Goal: Task Accomplishment & Management: Manage account settings

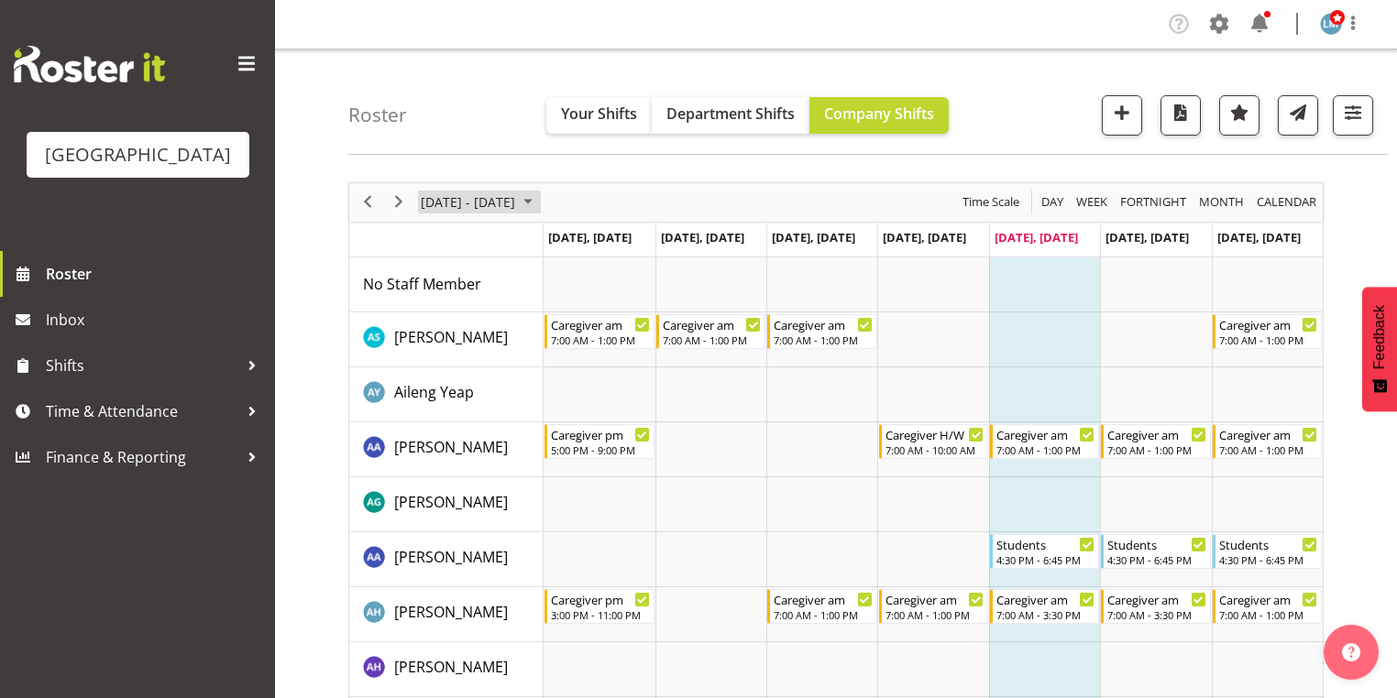
click at [539, 199] on span "October 2025" at bounding box center [528, 202] width 22 height 23
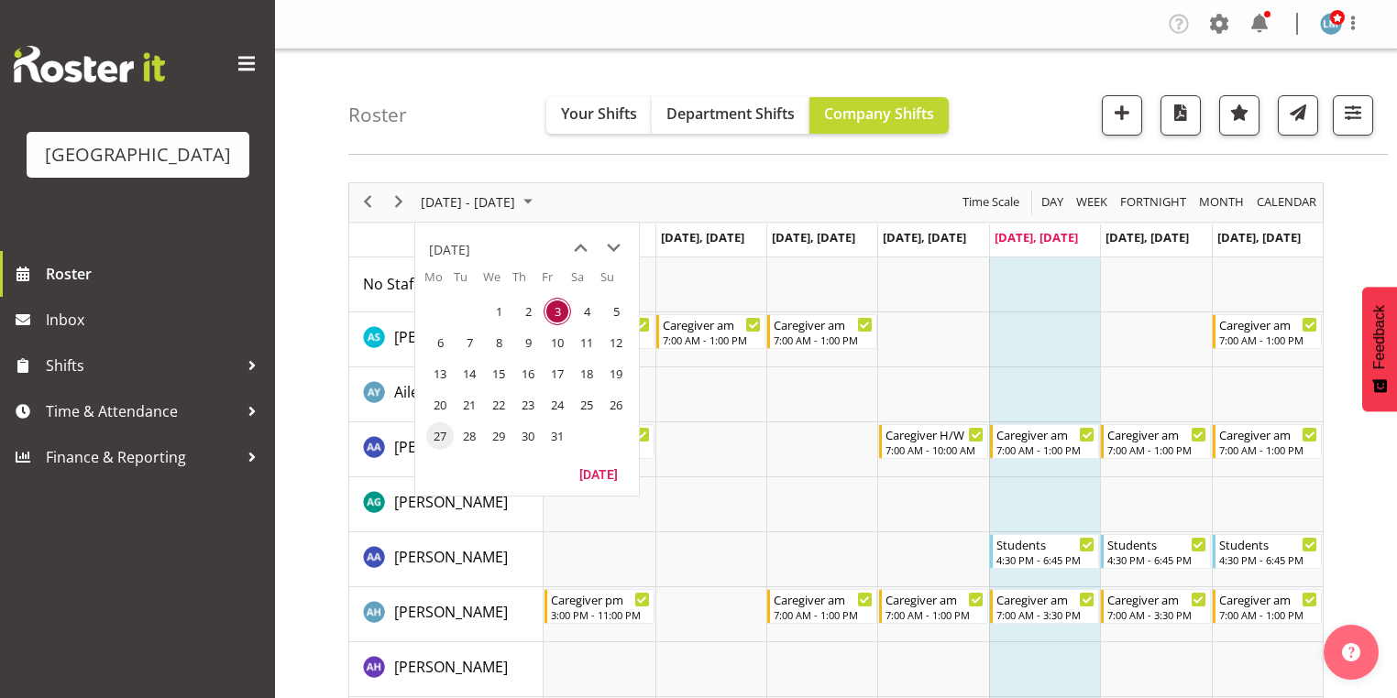
click at [441, 433] on span "27" at bounding box center [439, 436] width 27 height 27
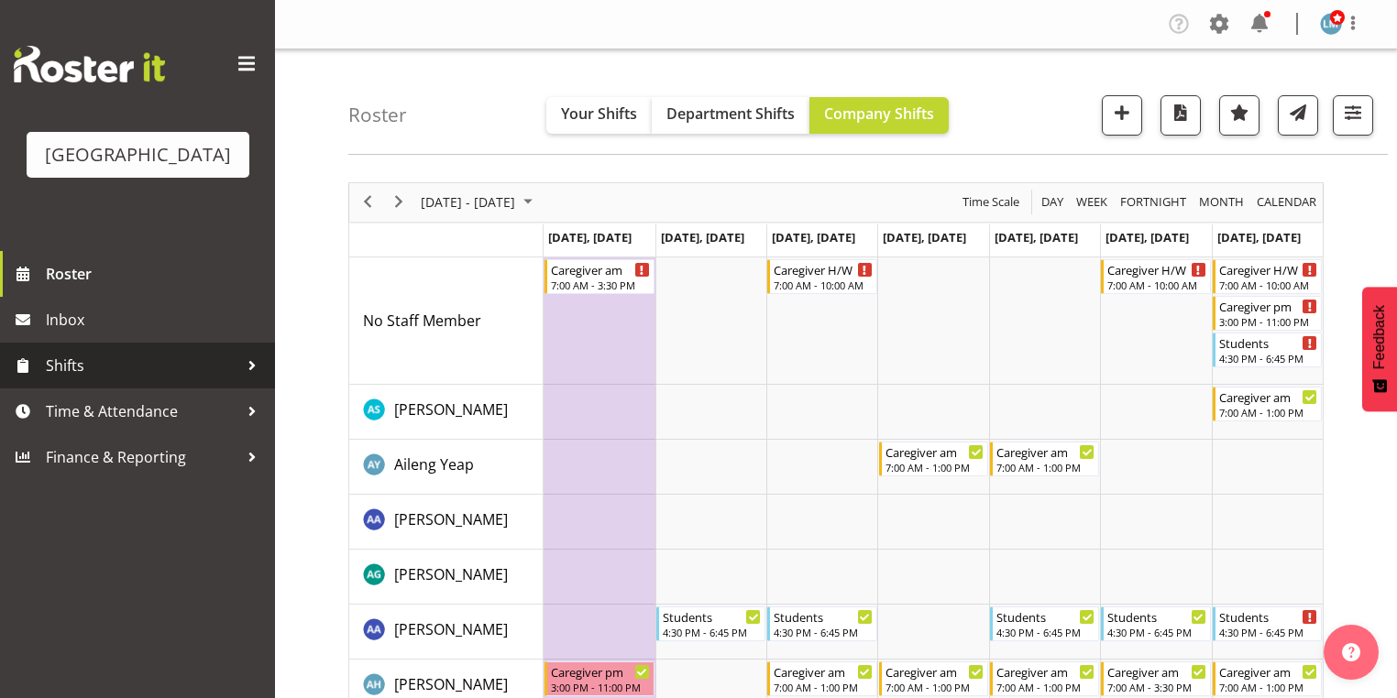
click at [253, 379] on div at bounding box center [251, 365] width 27 height 27
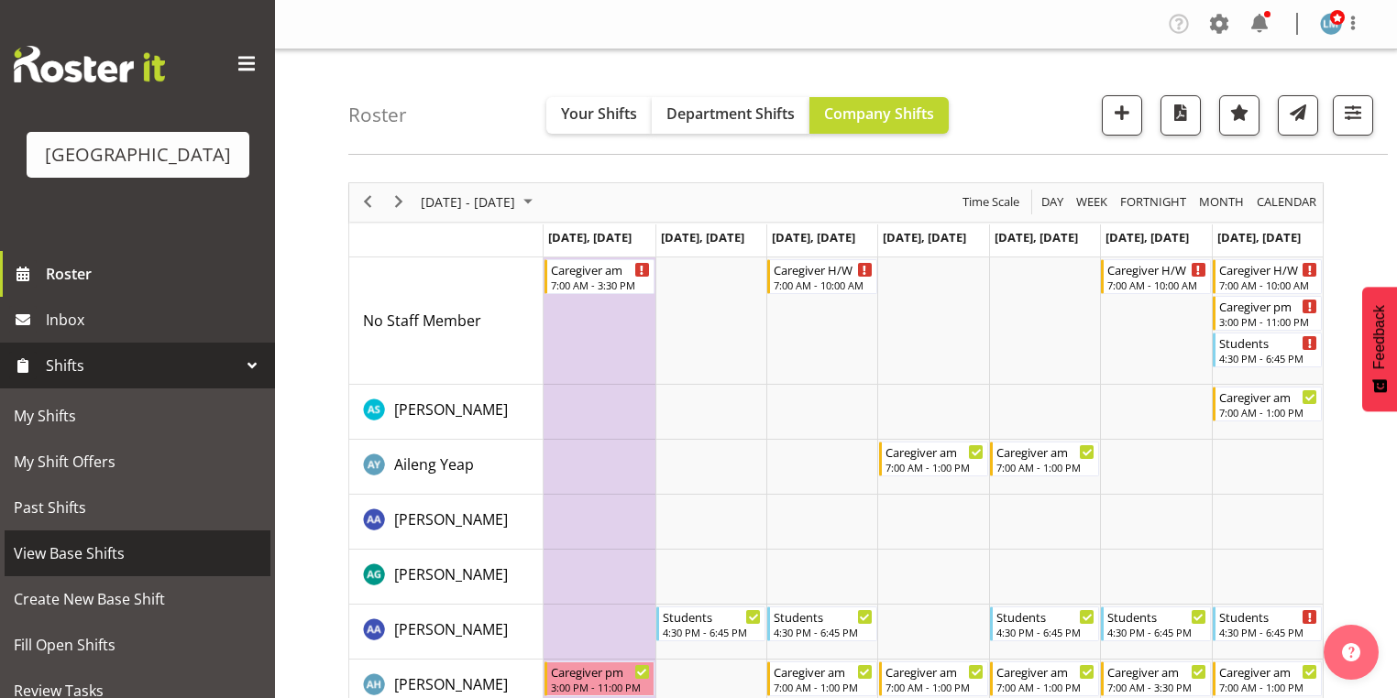
click at [154, 567] on span "View Base Shifts" at bounding box center [137, 553] width 247 height 27
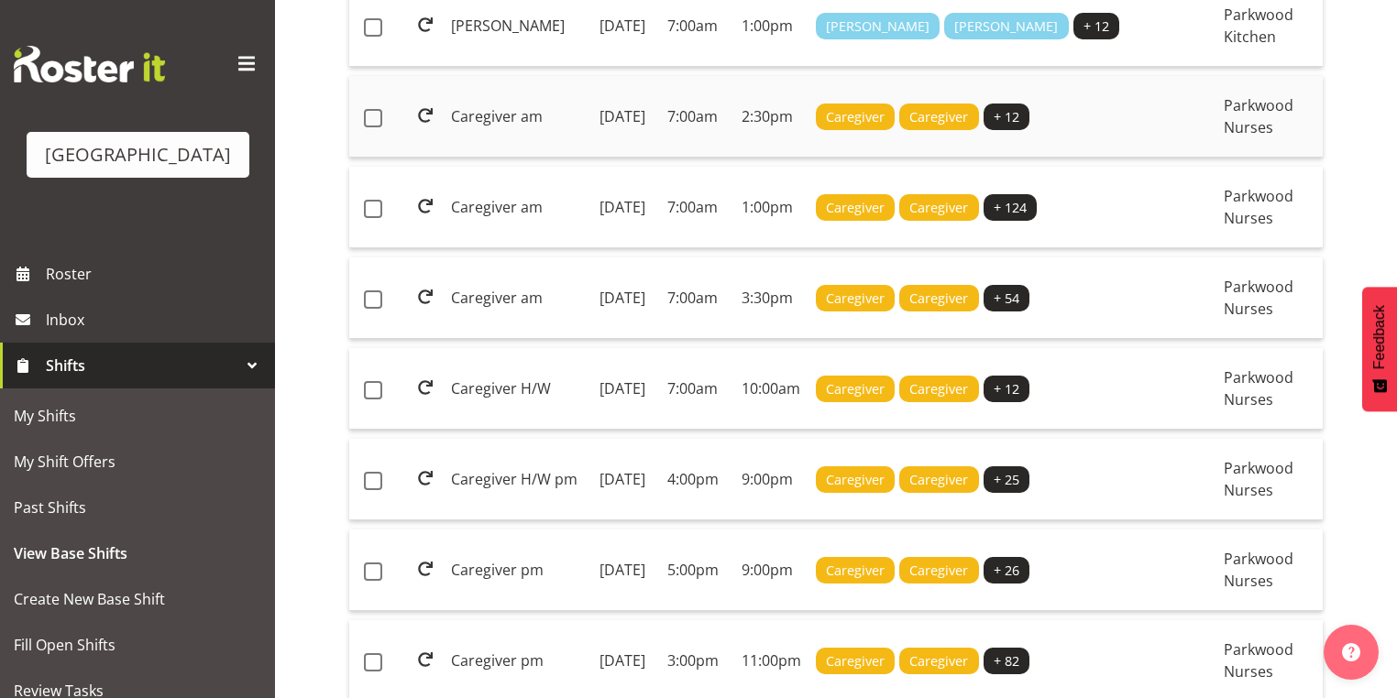
scroll to position [440, 0]
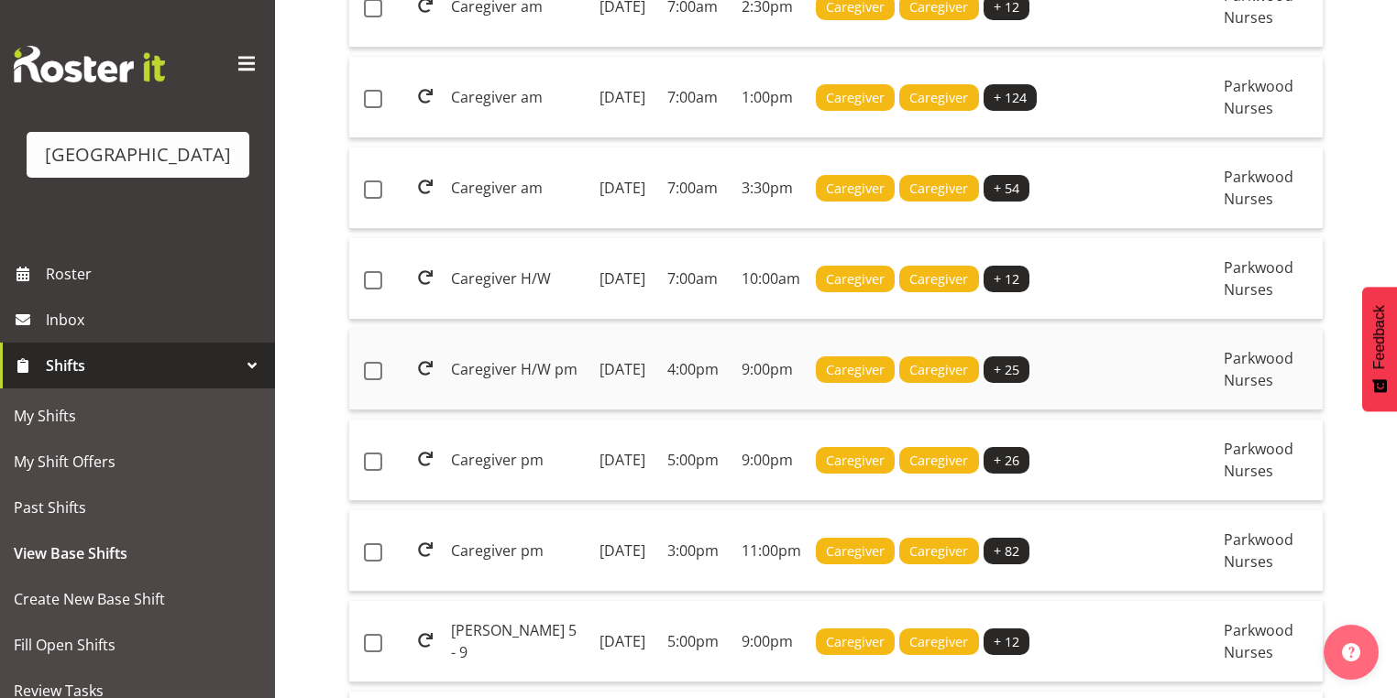
click at [671, 411] on td "4:00pm" at bounding box center [697, 370] width 74 height 82
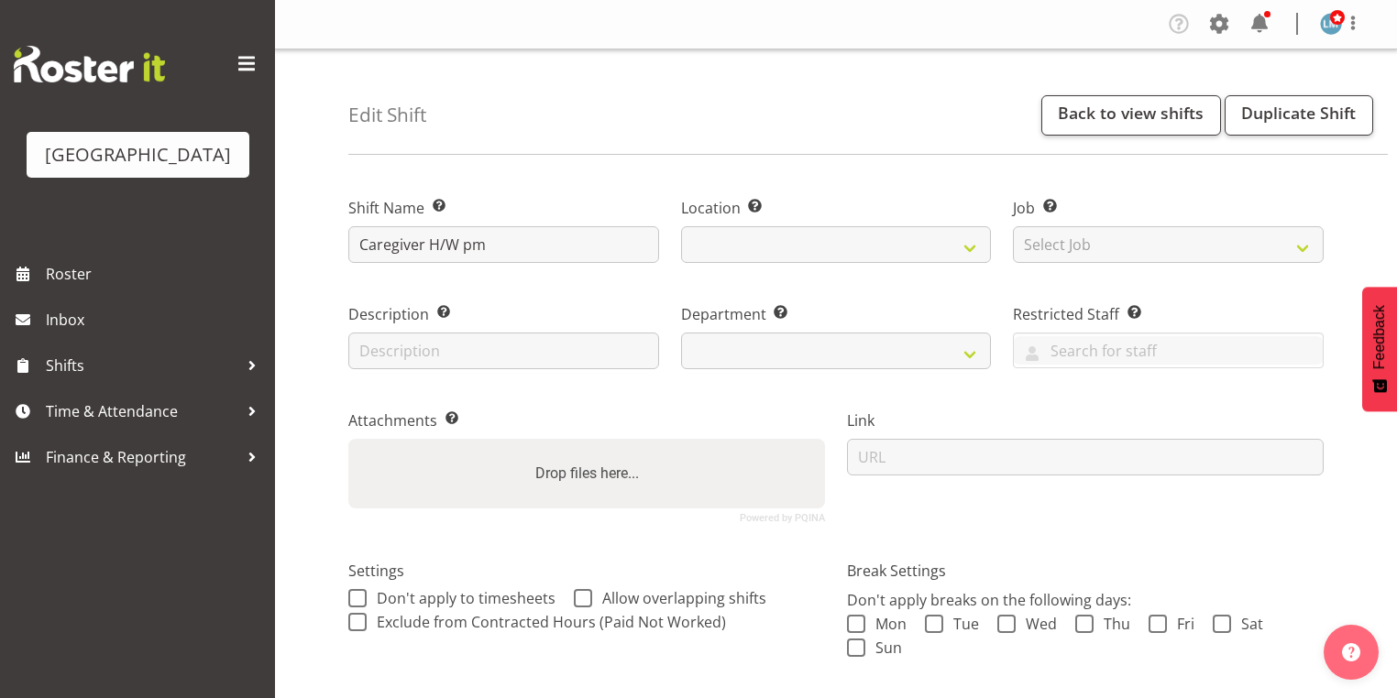
select select
select select "104"
select select "102"
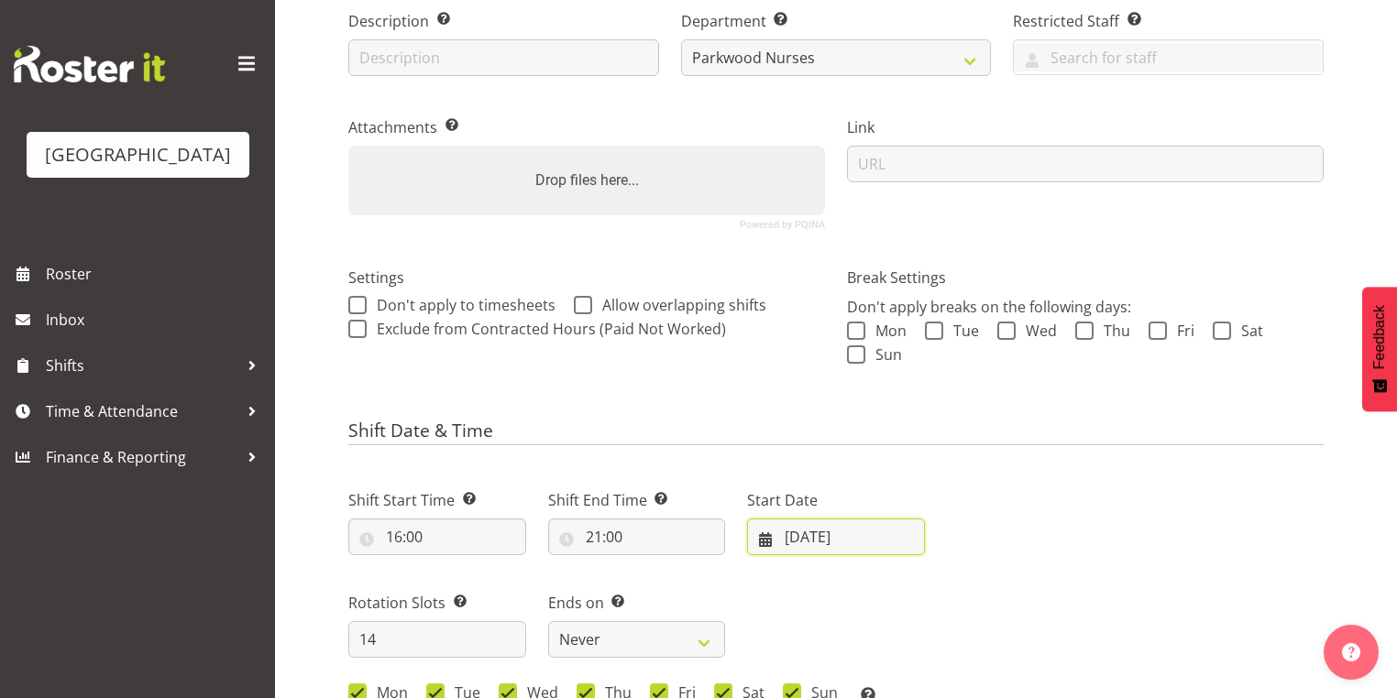
click at [764, 540] on input "04/08/2025" at bounding box center [836, 537] width 178 height 37
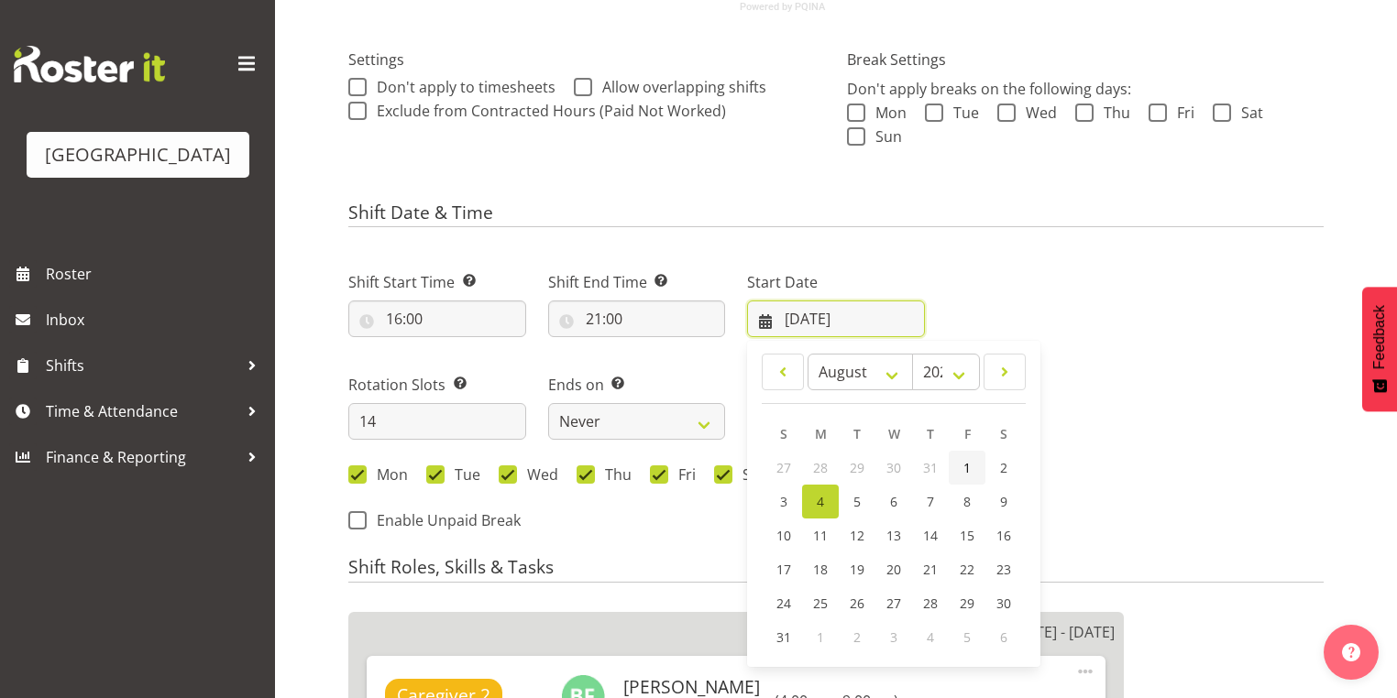
scroll to position [513, 0]
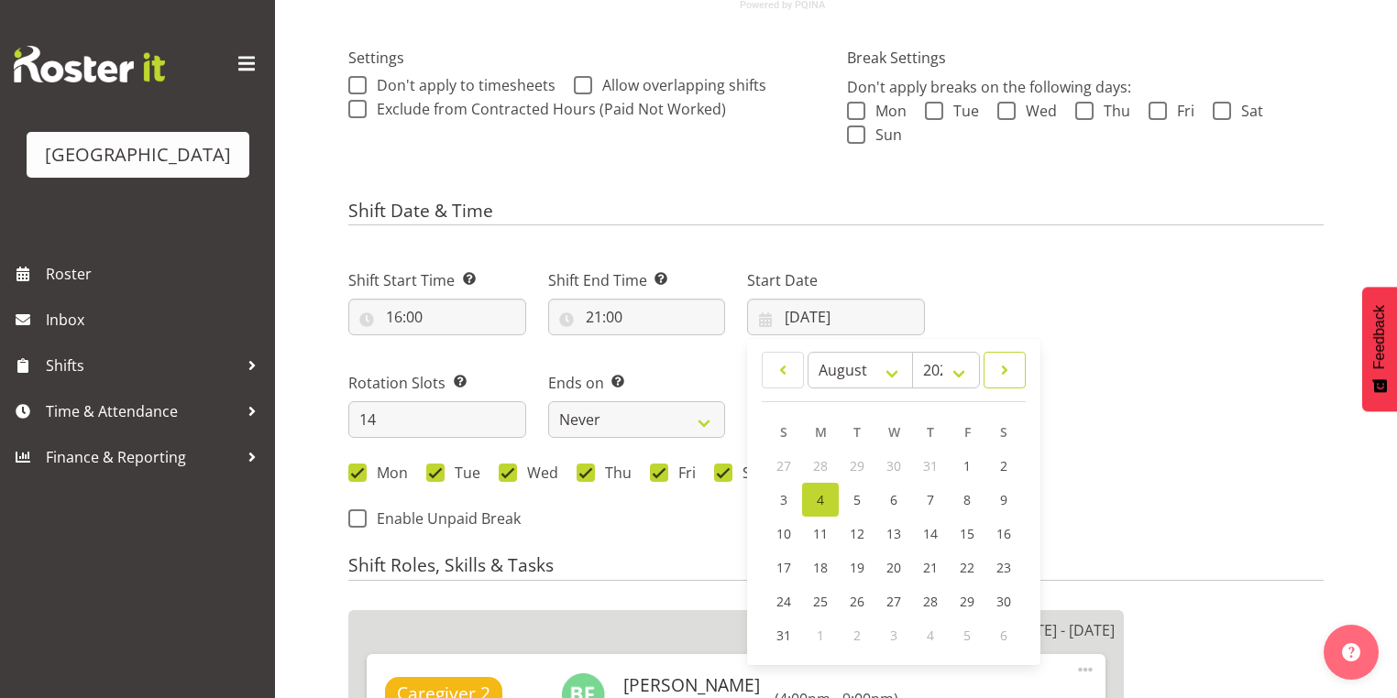
click at [1007, 369] on span at bounding box center [1004, 370] width 18 height 22
select select "9"
click at [821, 601] on span "27" at bounding box center [820, 603] width 15 height 17
type input "27/10/2025"
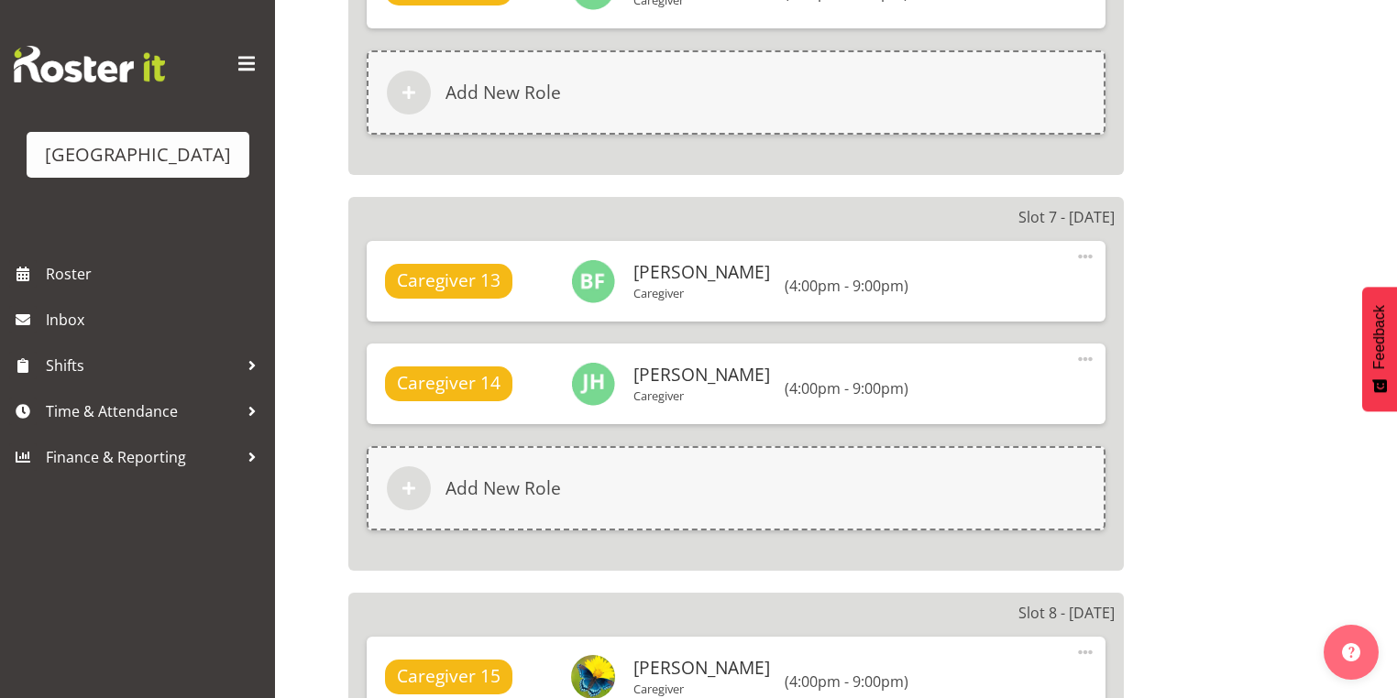
scroll to position [3373, 0]
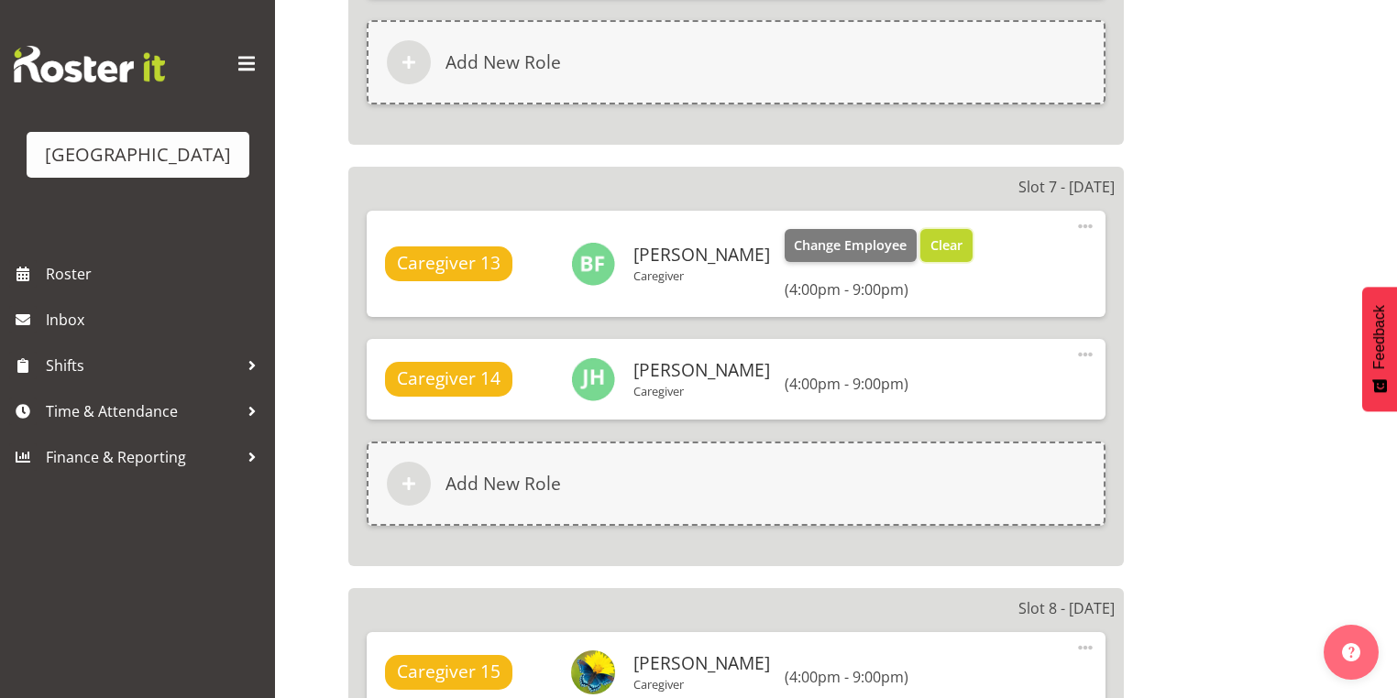
click at [930, 238] on span "Clear" at bounding box center [946, 246] width 32 height 20
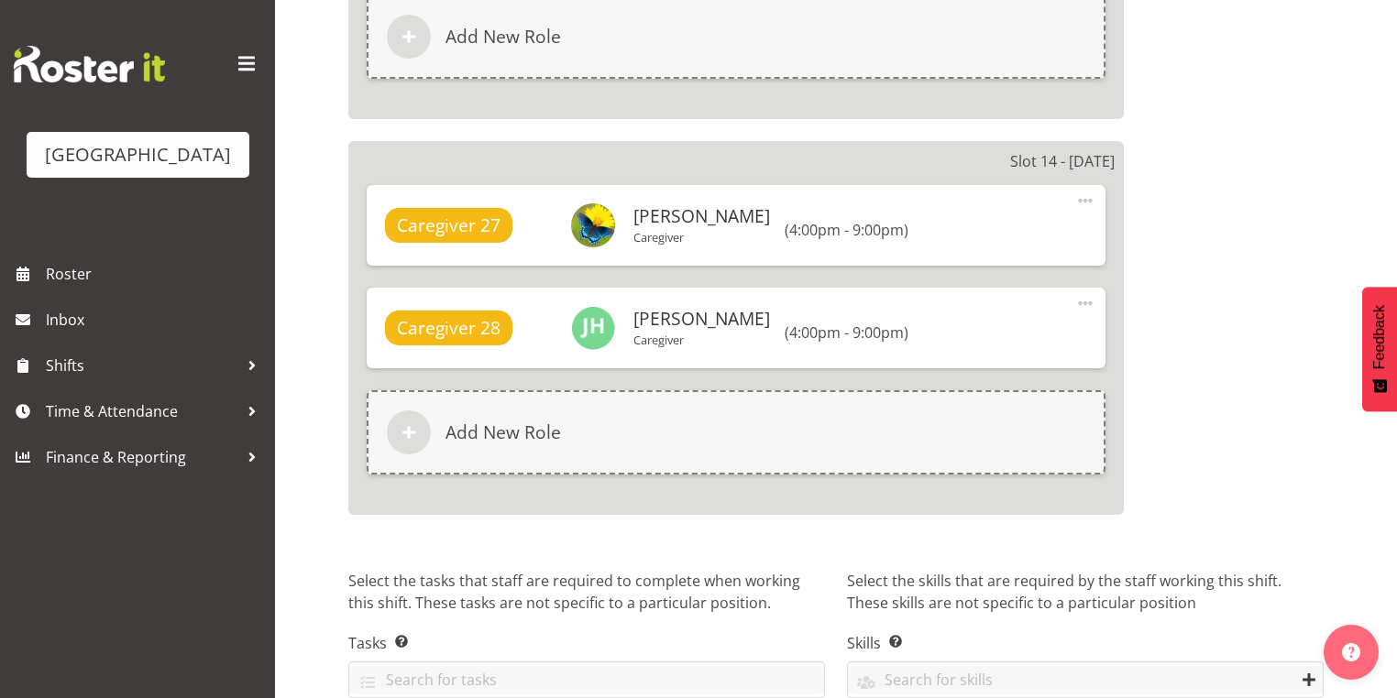
scroll to position [6136, 0]
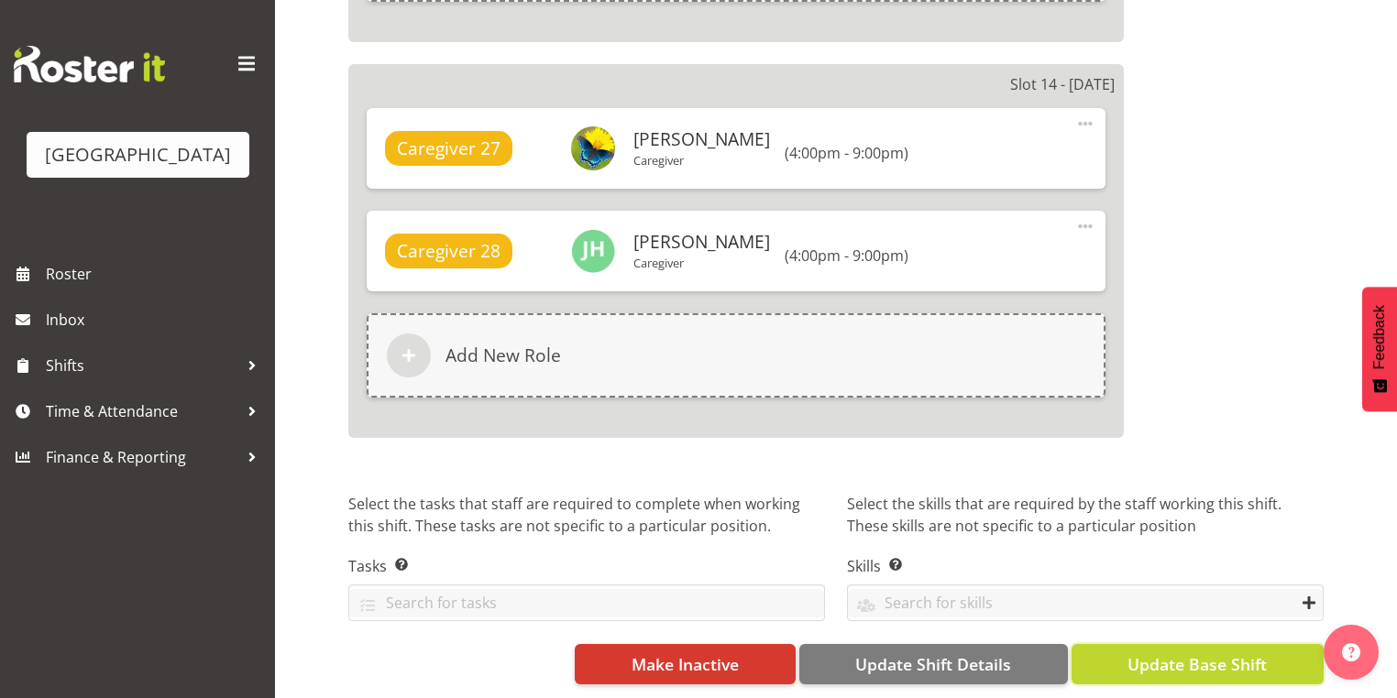
click at [1151, 653] on span "Update Base Shift" at bounding box center [1196, 665] width 139 height 24
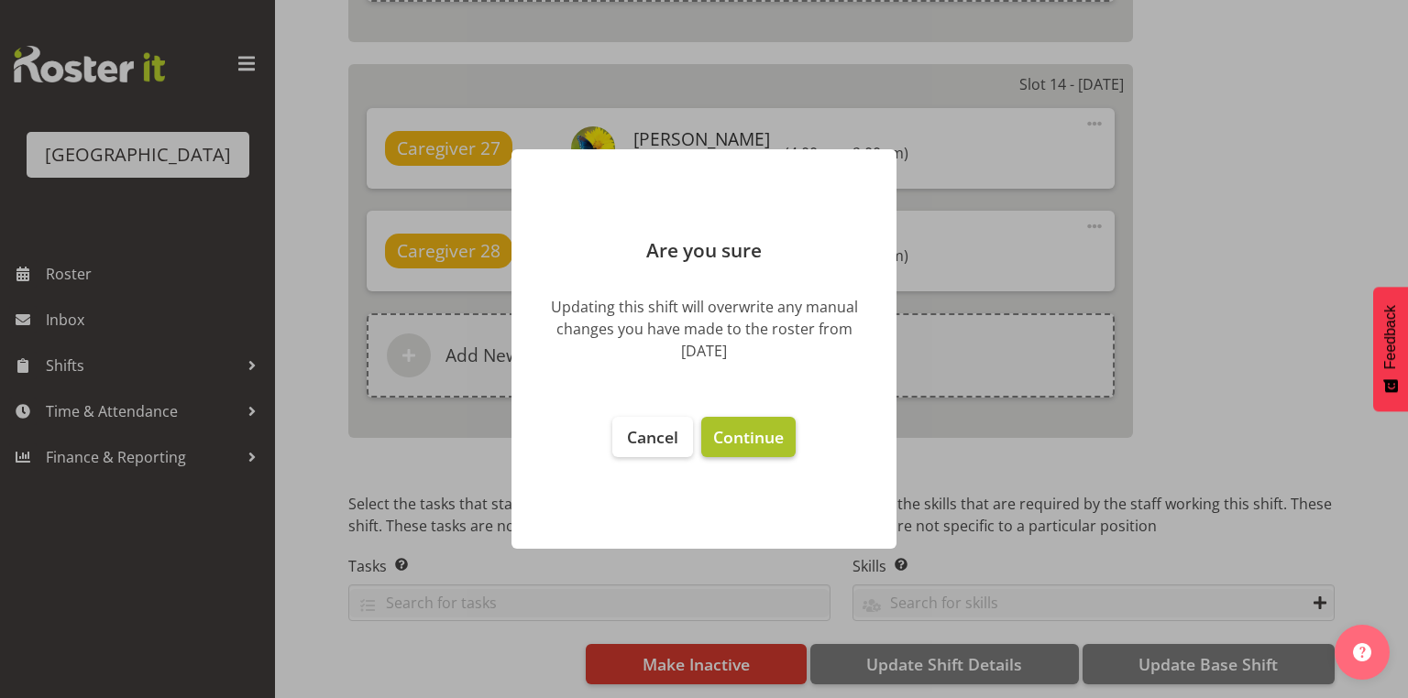
click at [736, 440] on span "Continue" at bounding box center [748, 437] width 71 height 22
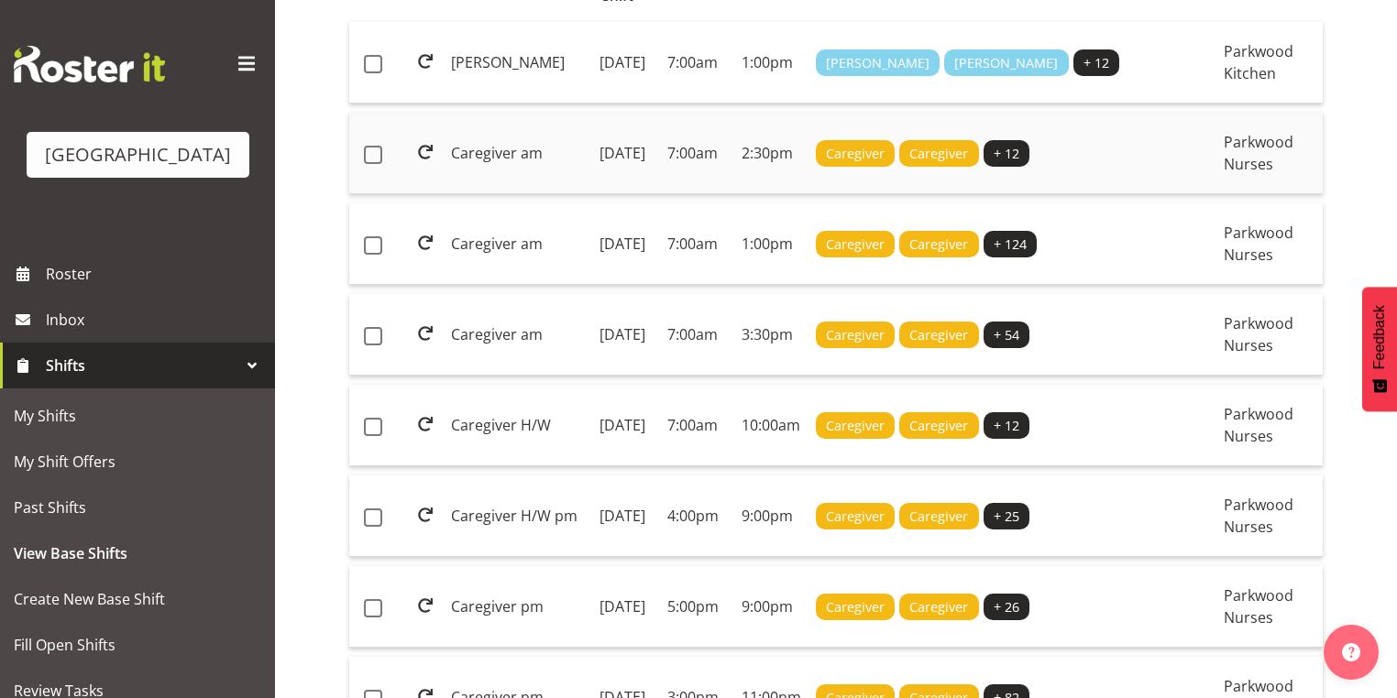
scroll to position [587, 0]
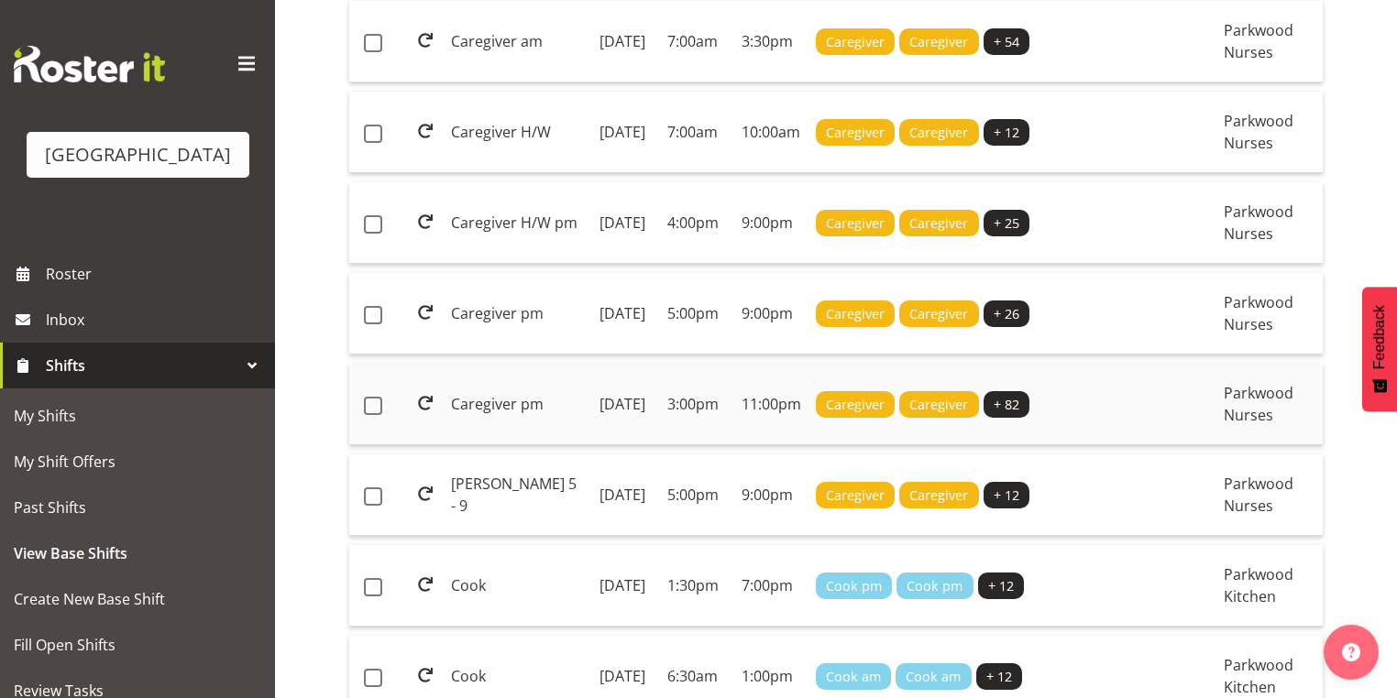
click at [651, 445] on td "Monday, 27th Oct 2025" at bounding box center [626, 405] width 68 height 82
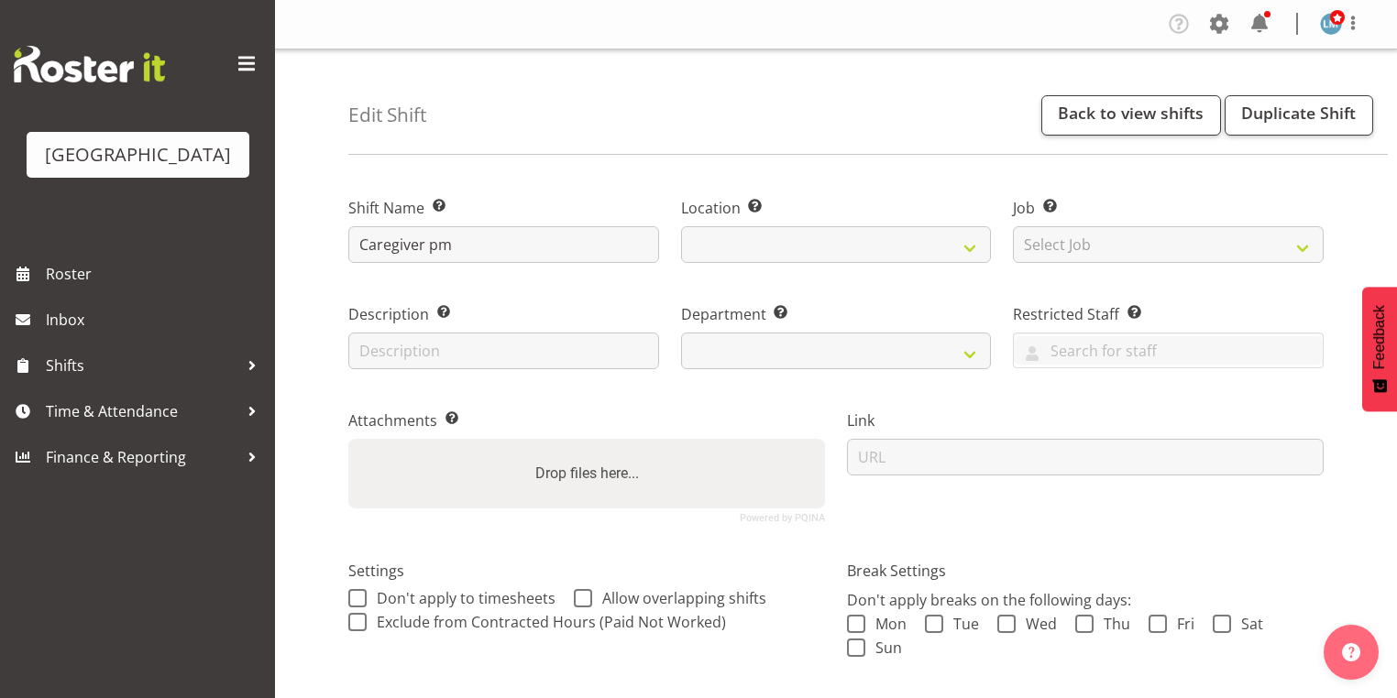
select select
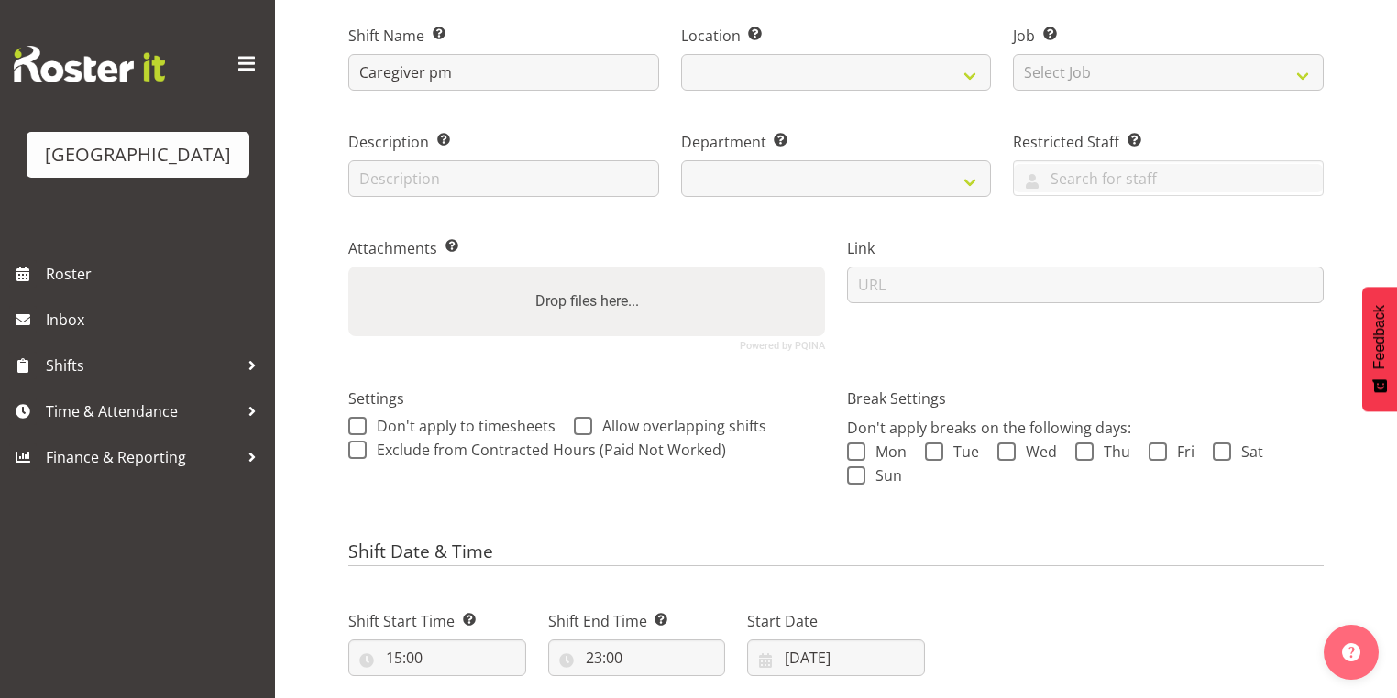
select select
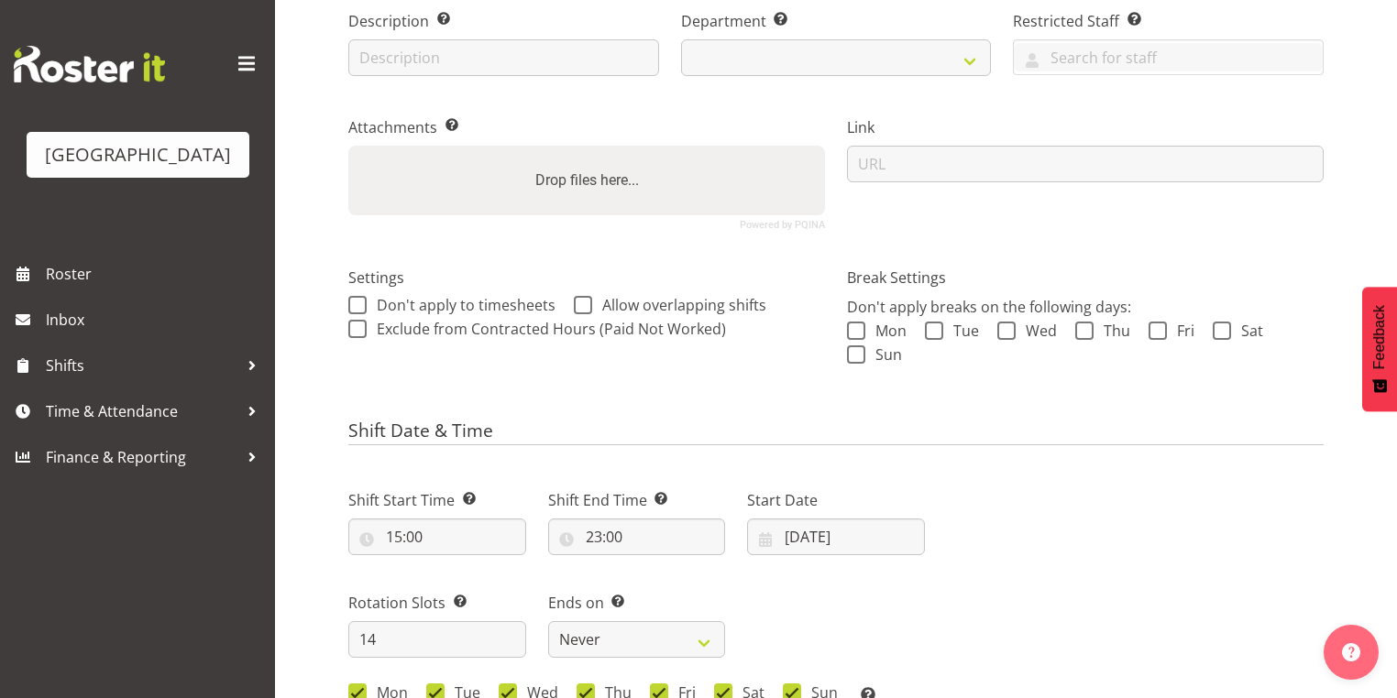
select select "104"
select select "102"
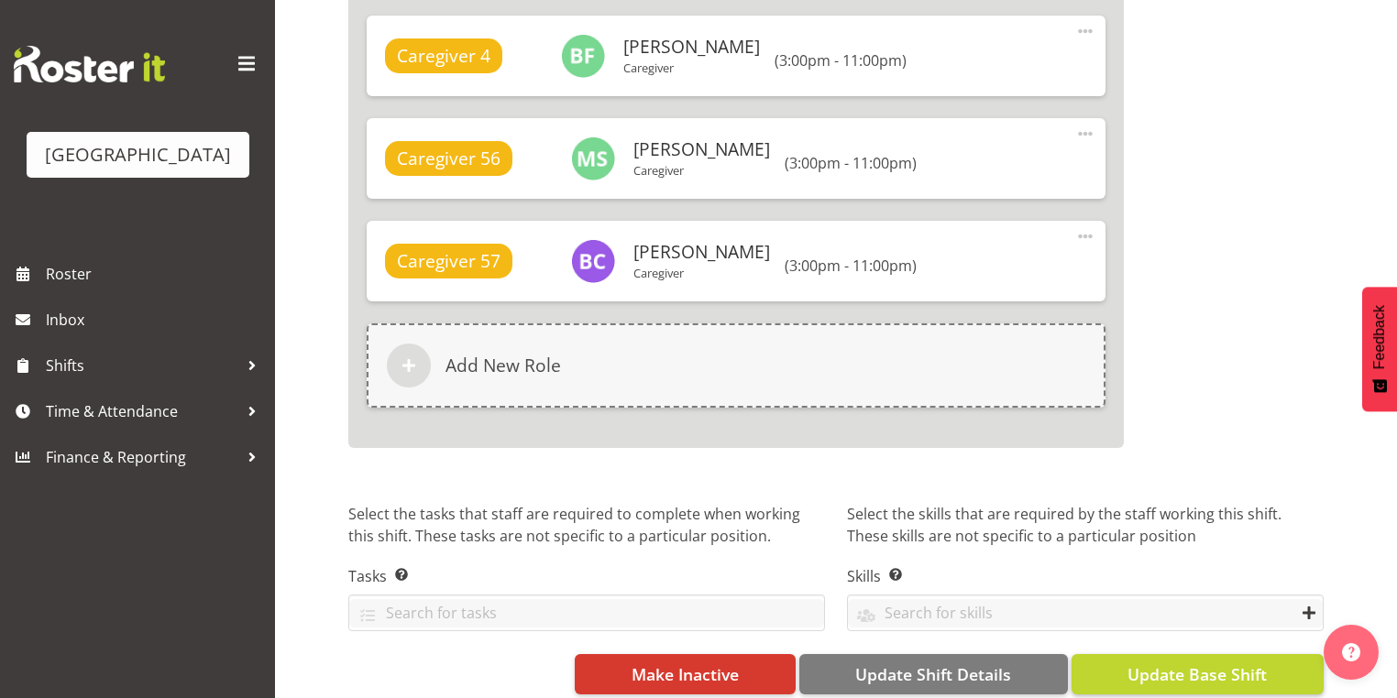
scroll to position [11988, 0]
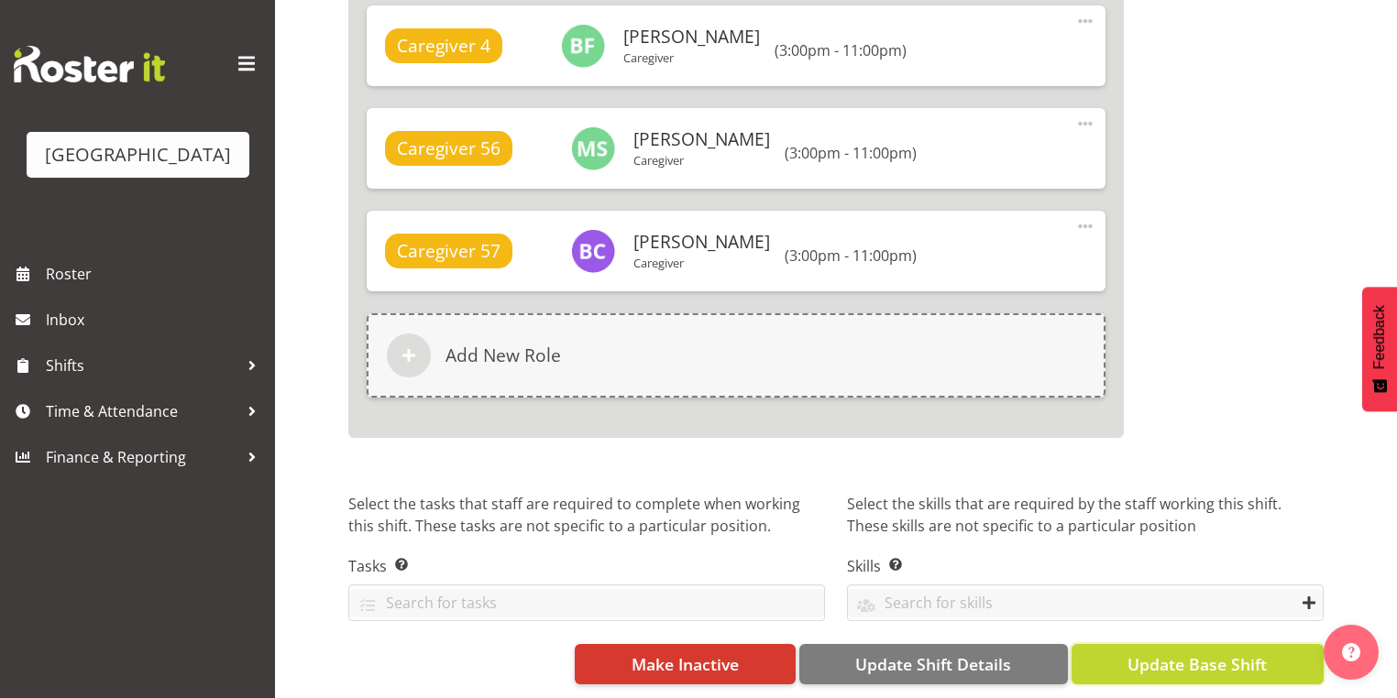
click at [1188, 656] on span "Update Base Shift" at bounding box center [1196, 665] width 139 height 24
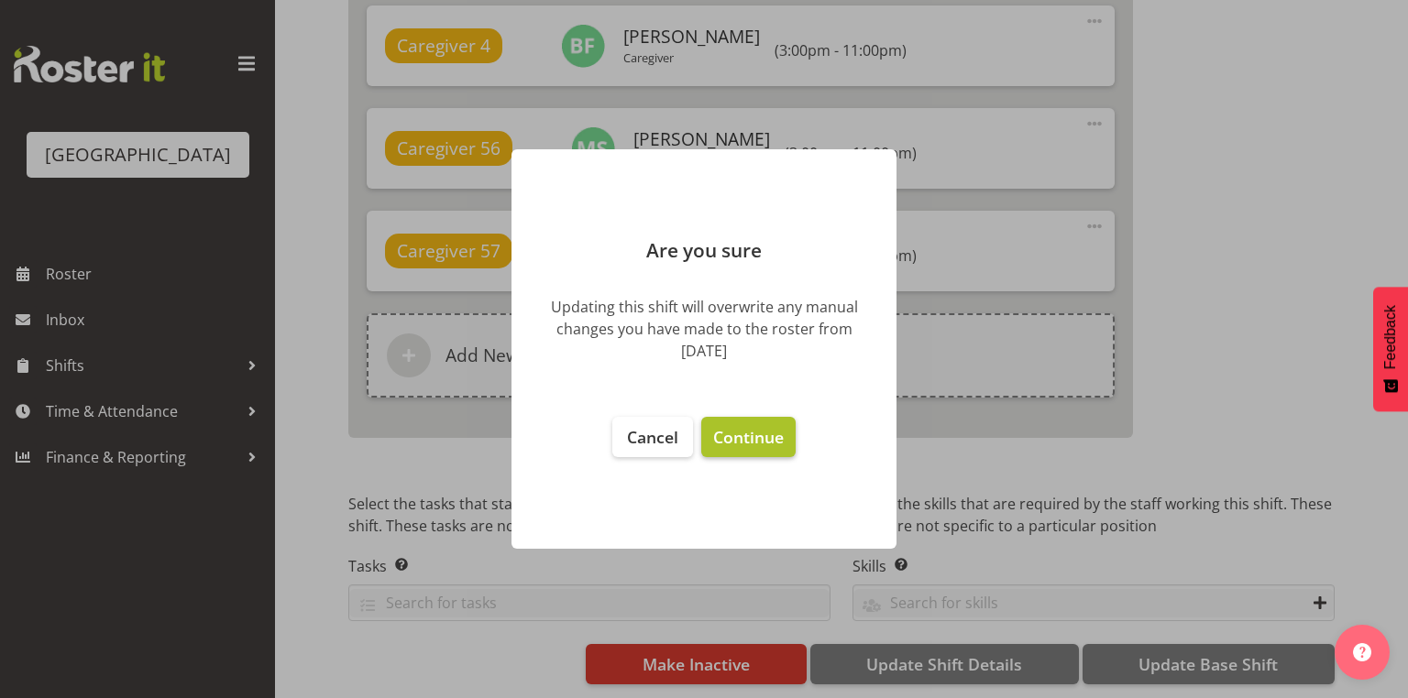
click at [752, 433] on span "Continue" at bounding box center [748, 437] width 71 height 22
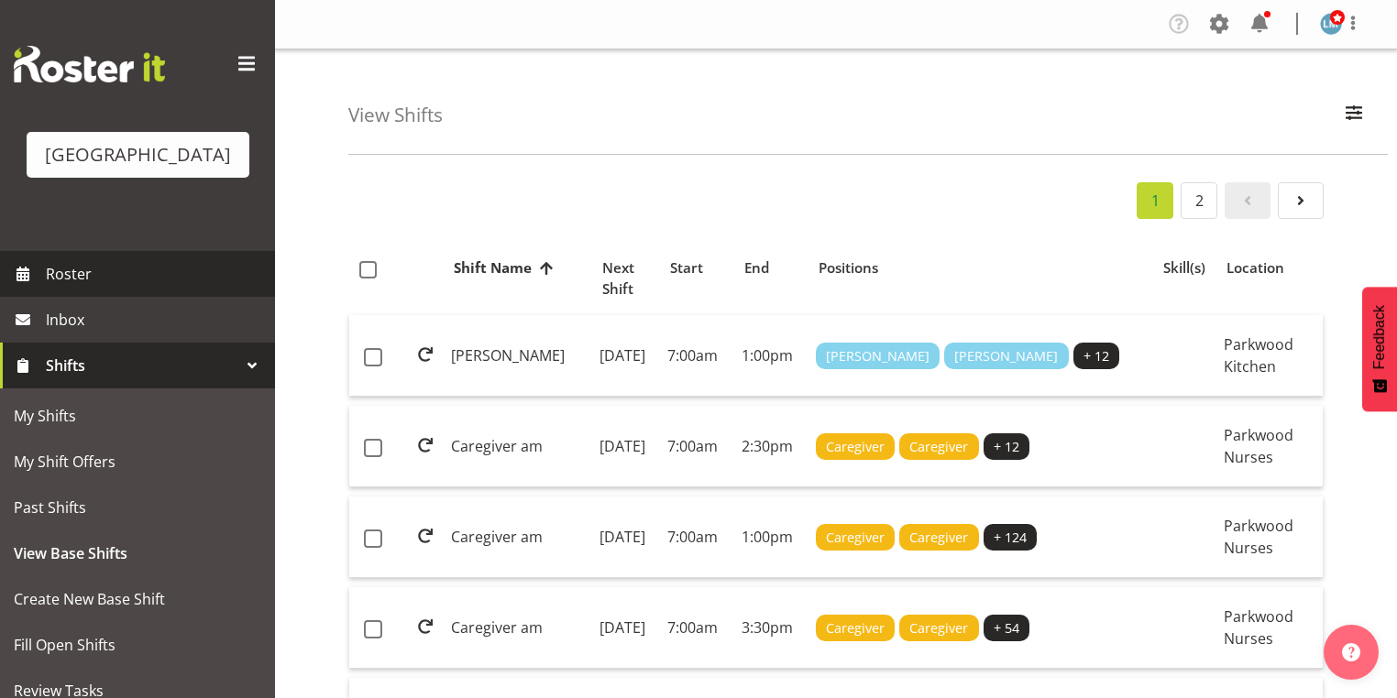
click at [66, 288] on span "Roster" at bounding box center [156, 273] width 220 height 27
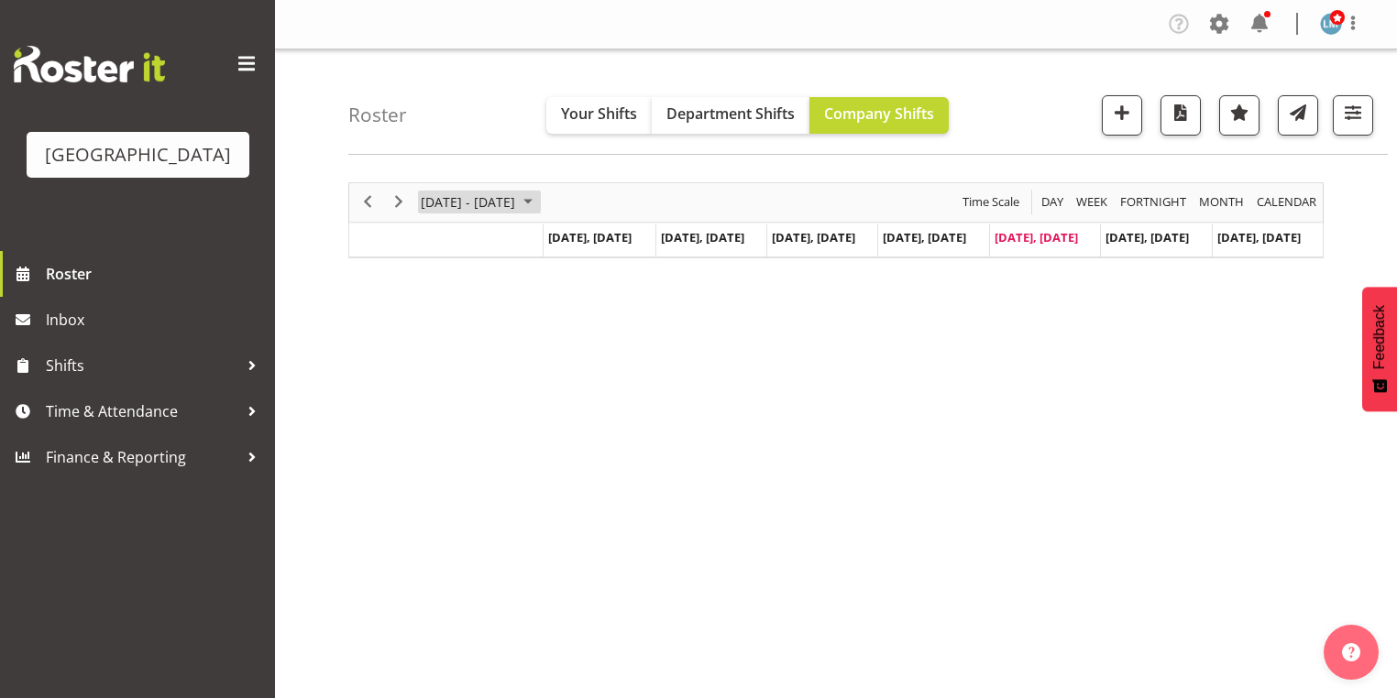
click at [539, 201] on span "October 2025" at bounding box center [528, 202] width 22 height 23
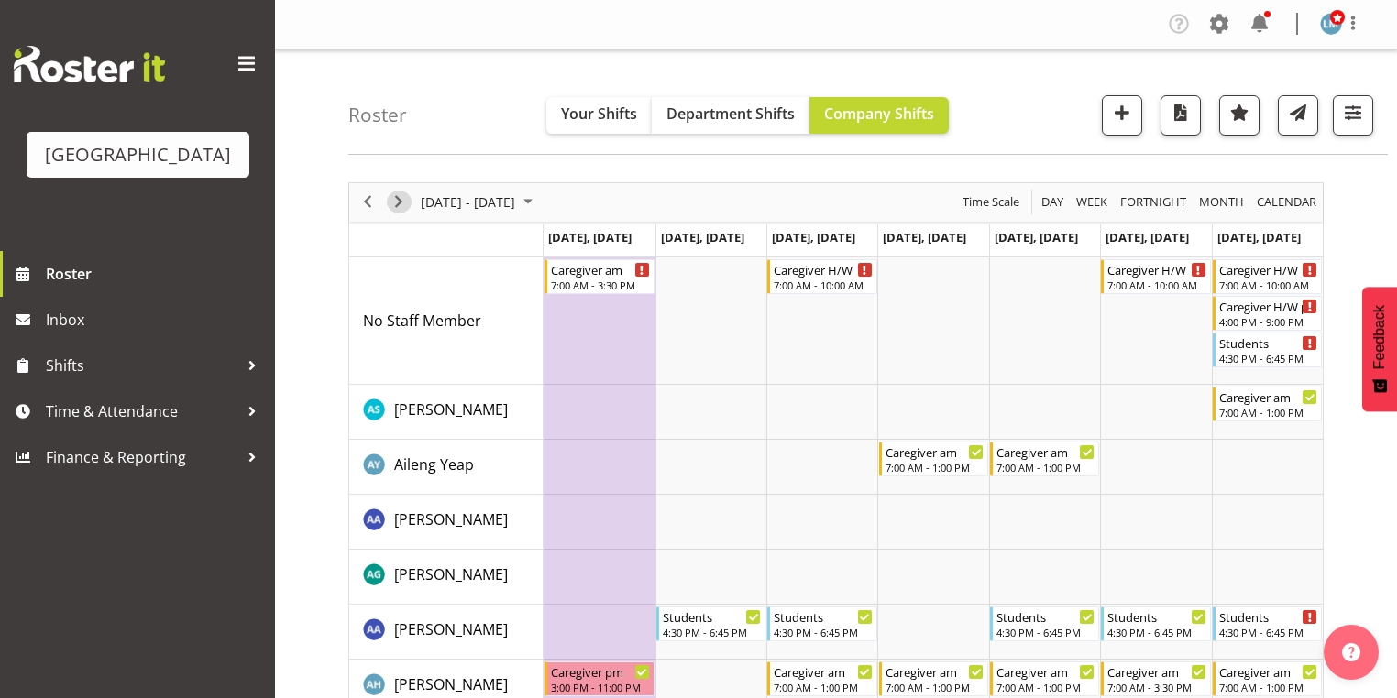
click at [399, 202] on span "Next" at bounding box center [399, 202] width 22 height 23
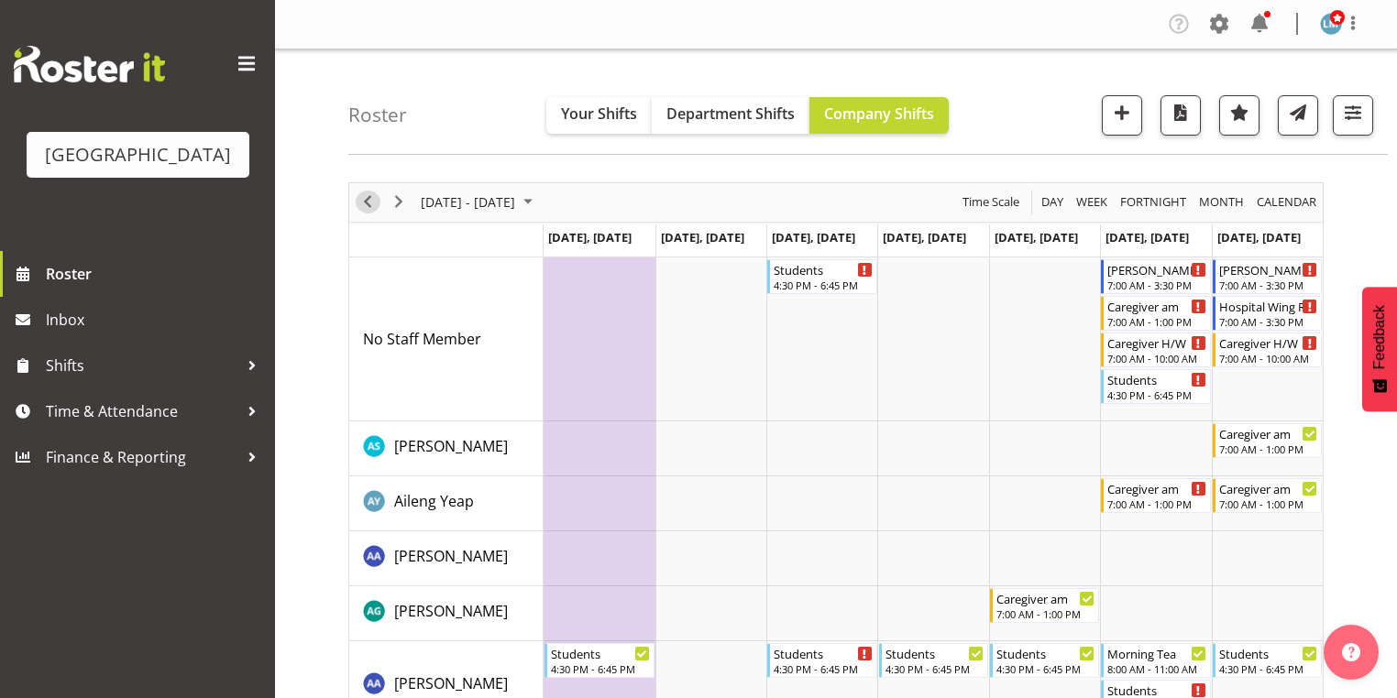
click at [367, 198] on span "Previous" at bounding box center [368, 202] width 22 height 23
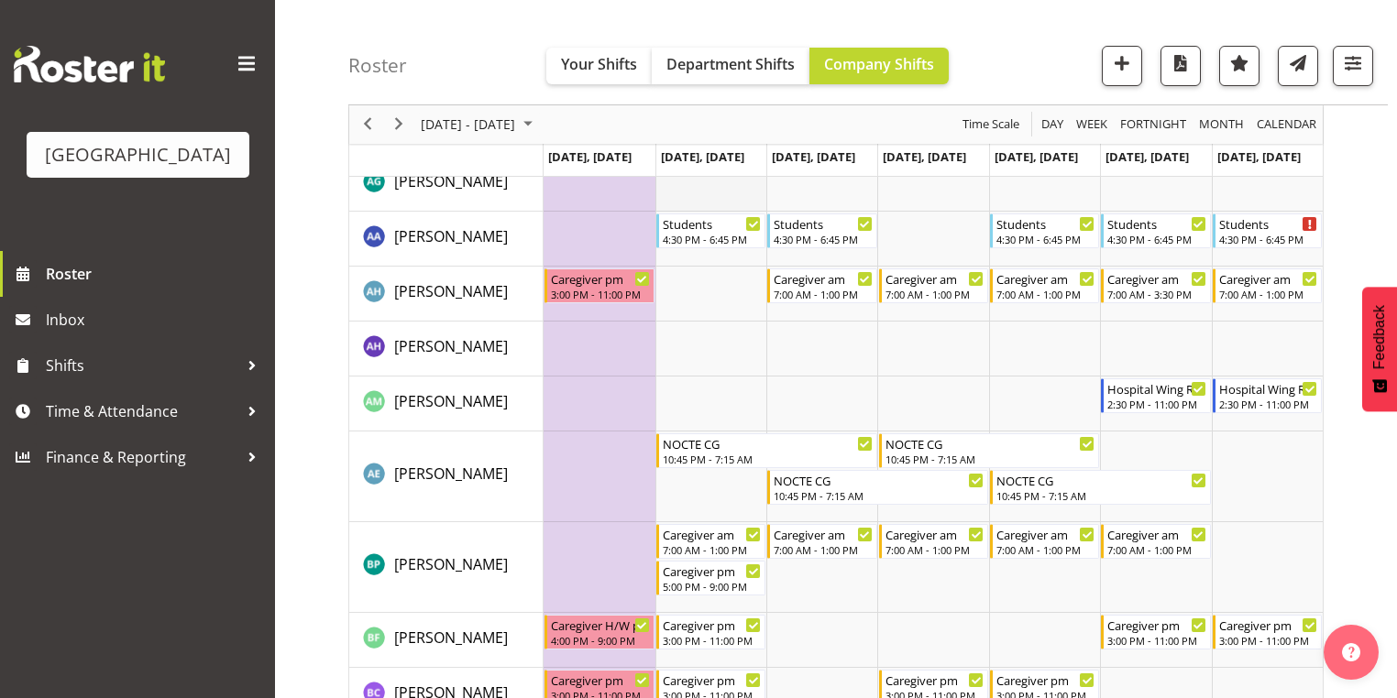
scroll to position [513, 0]
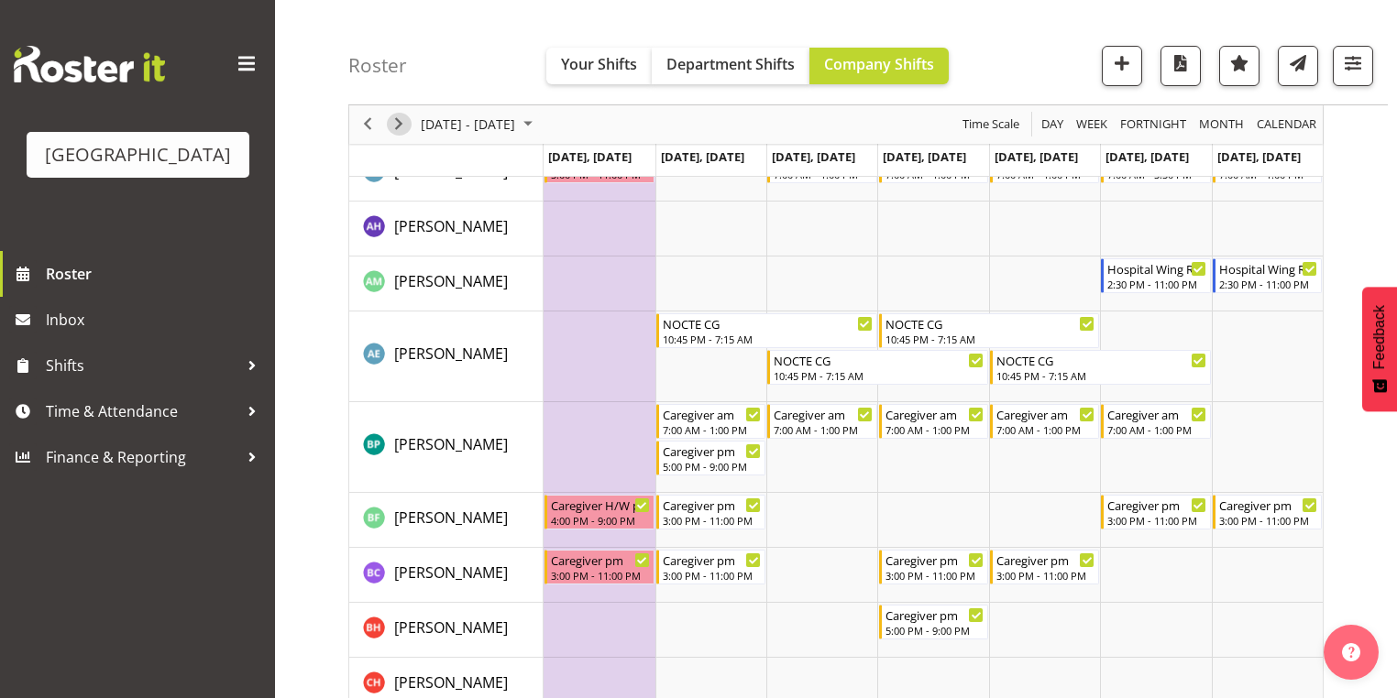
click at [399, 124] on span "Next" at bounding box center [399, 125] width 22 height 23
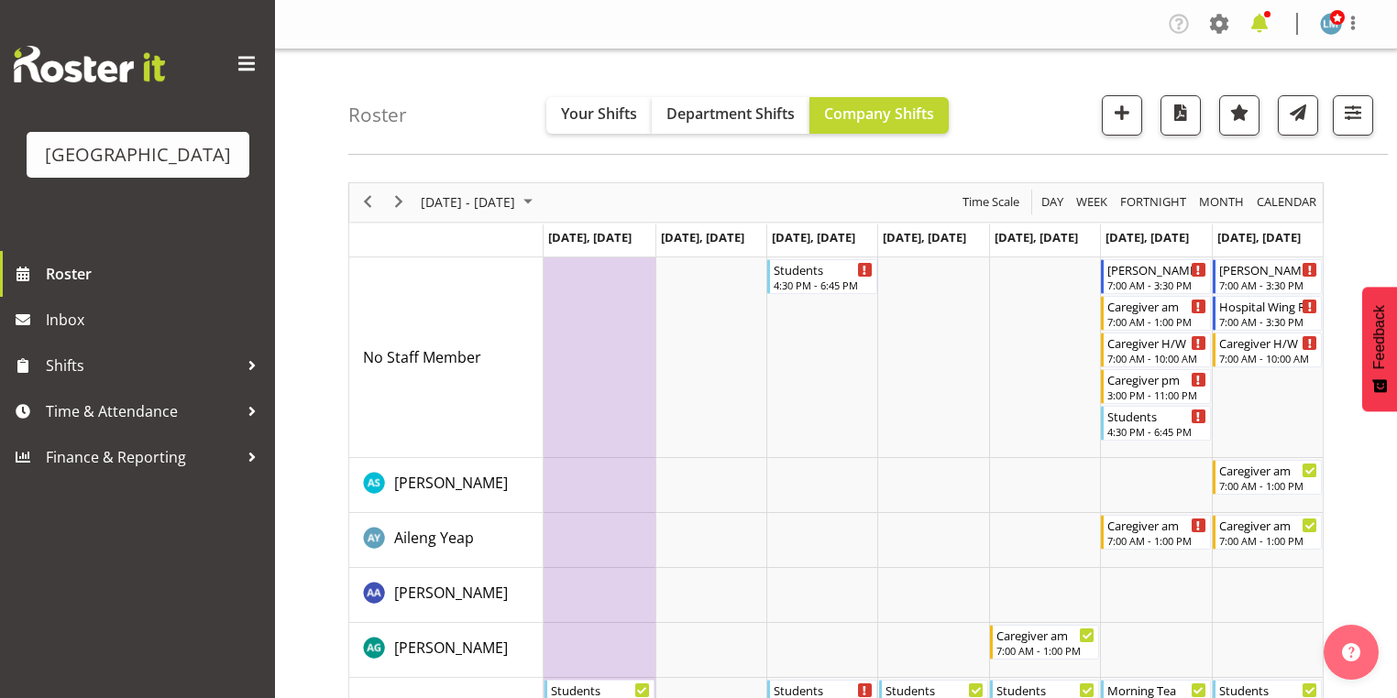
click at [1258, 22] on span at bounding box center [1259, 23] width 29 height 29
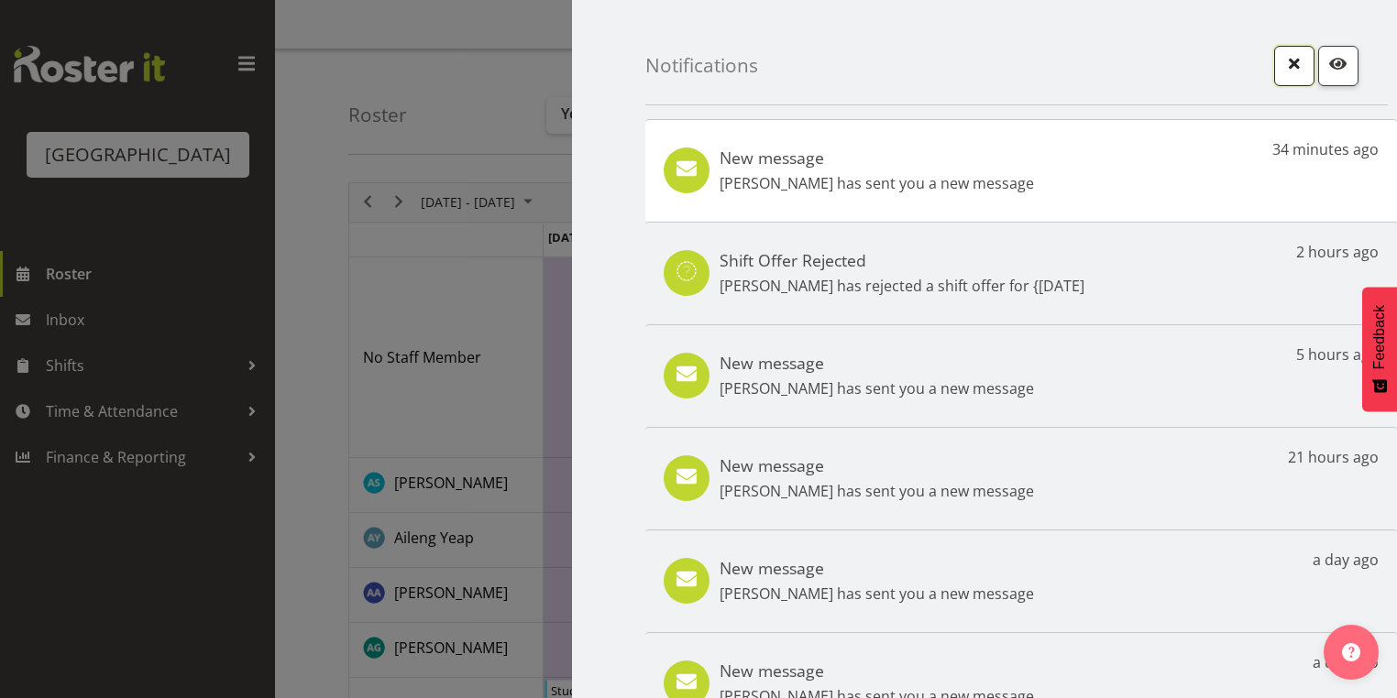
click at [1283, 56] on span "button" at bounding box center [1294, 63] width 24 height 24
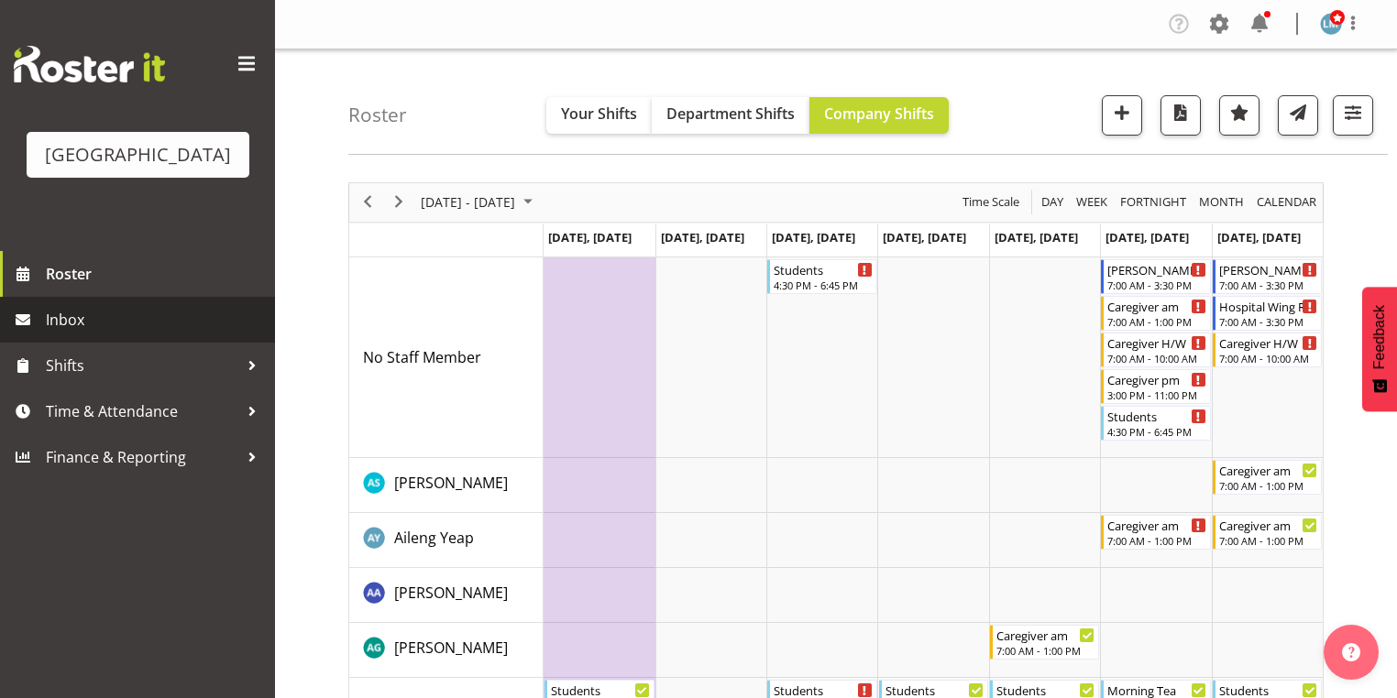
click at [150, 334] on span "Inbox" at bounding box center [156, 319] width 220 height 27
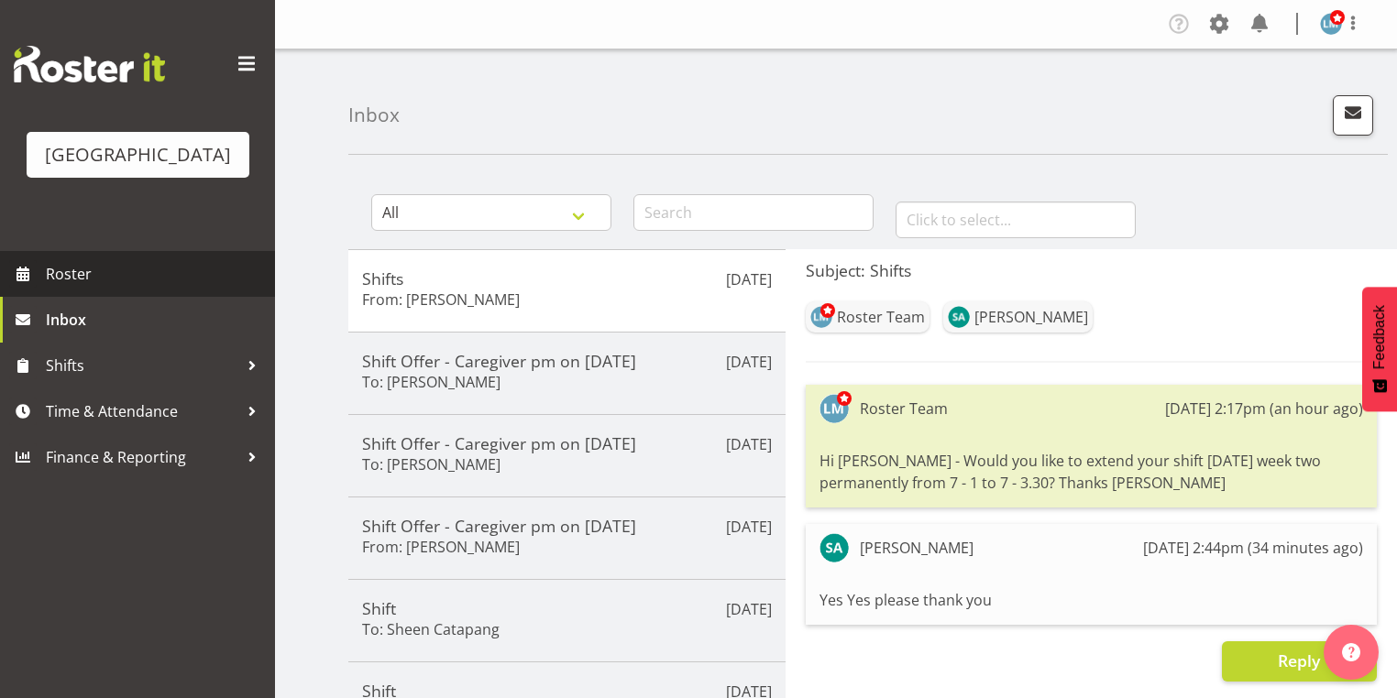
click at [82, 288] on span "Roster" at bounding box center [156, 273] width 220 height 27
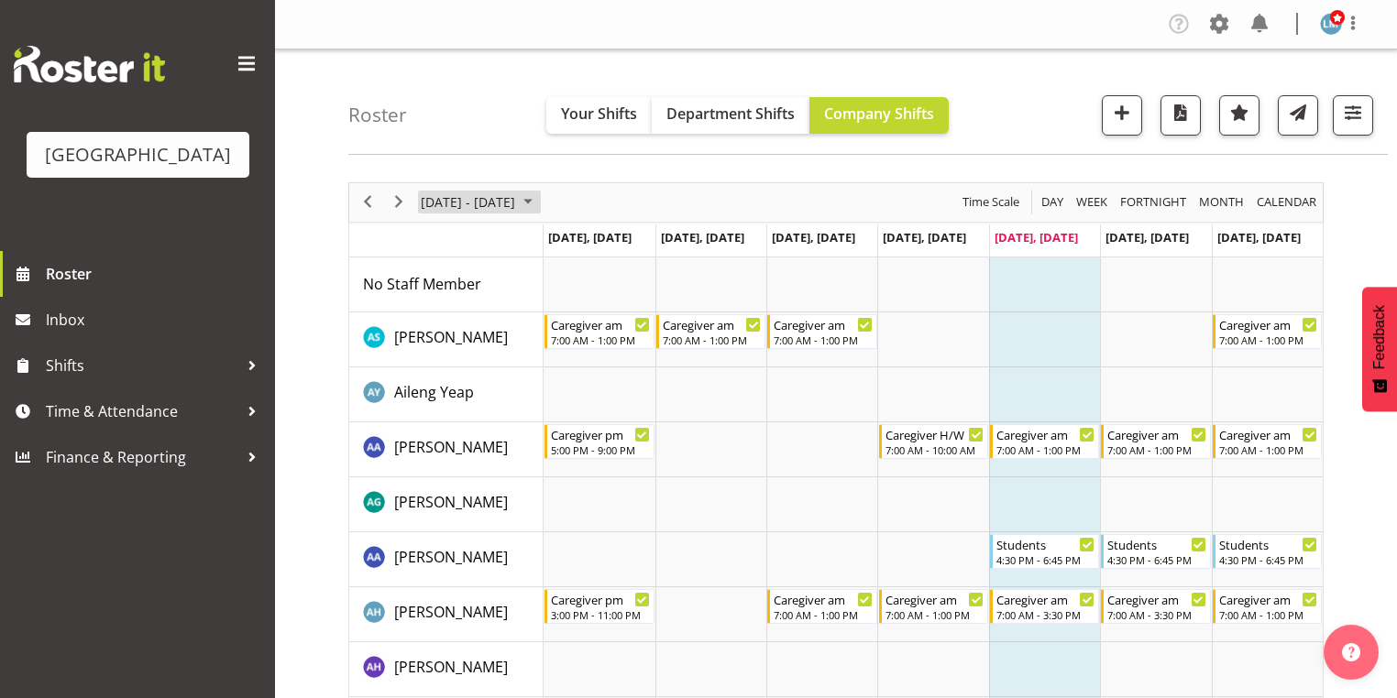
click at [539, 202] on span "October 2025" at bounding box center [528, 202] width 22 height 23
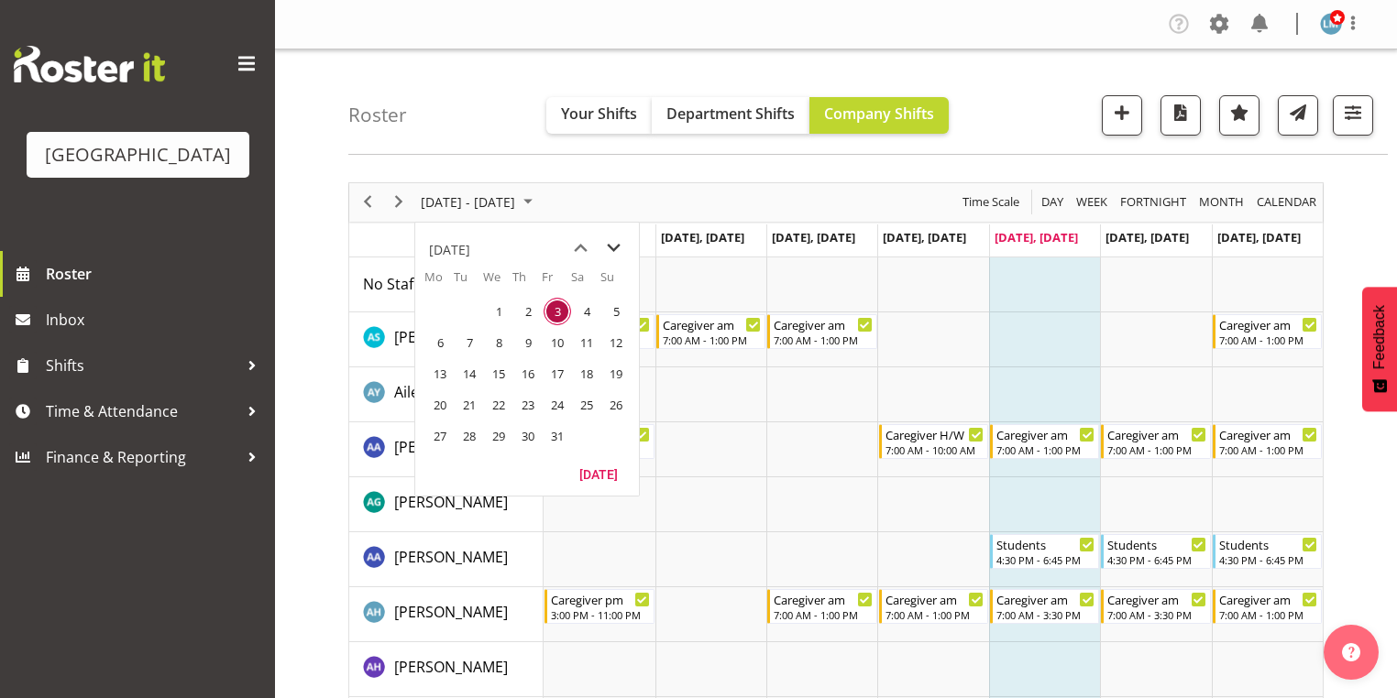
click at [607, 246] on span "next month" at bounding box center [614, 248] width 32 height 33
click at [436, 340] on span "3" at bounding box center [439, 342] width 27 height 27
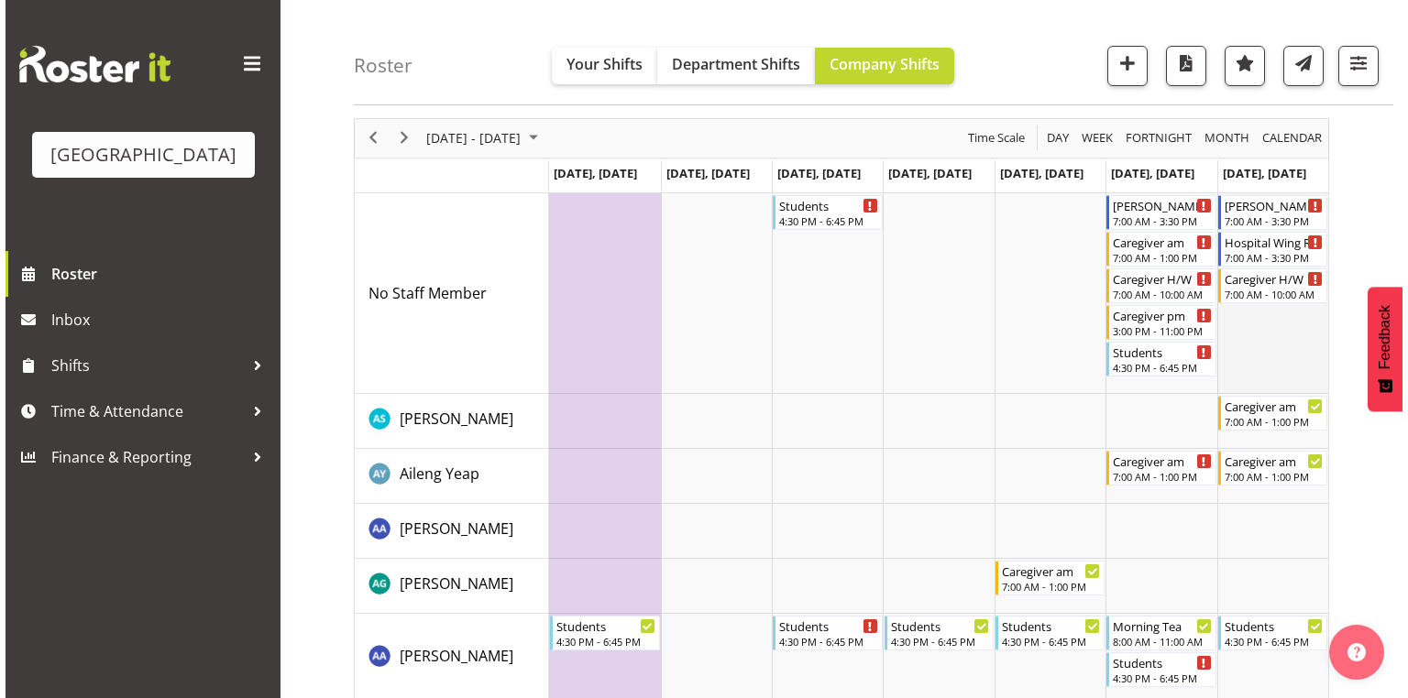
scroll to position [147, 0]
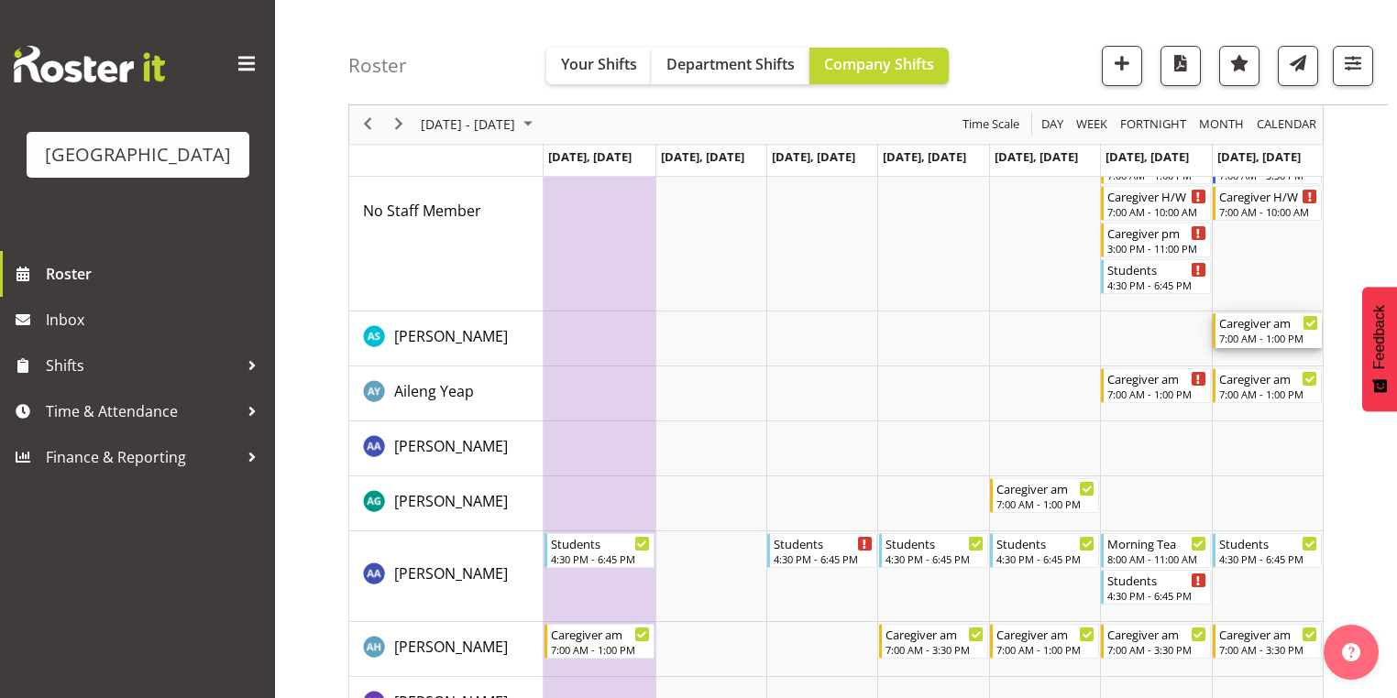
click at [1236, 331] on div "Caregiver am 7:00 AM - 1:00 PM" at bounding box center [1268, 330] width 99 height 35
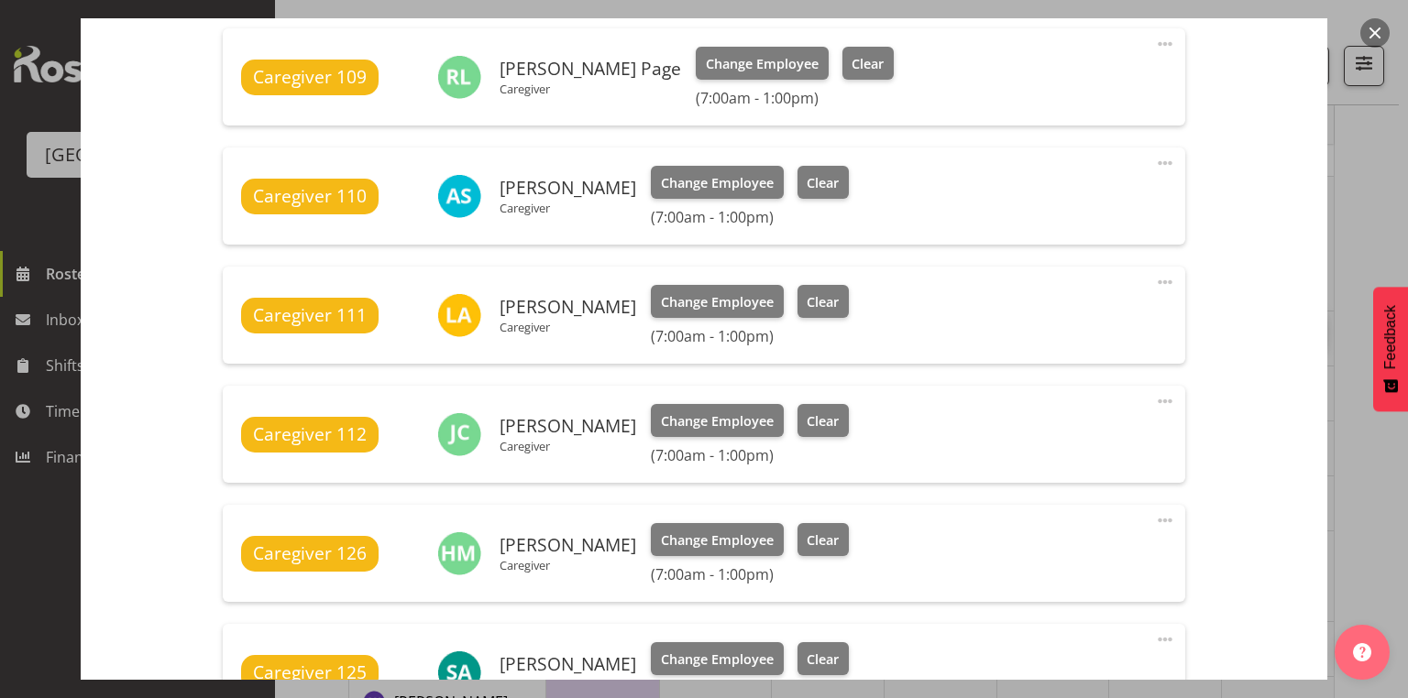
scroll to position [1313, 0]
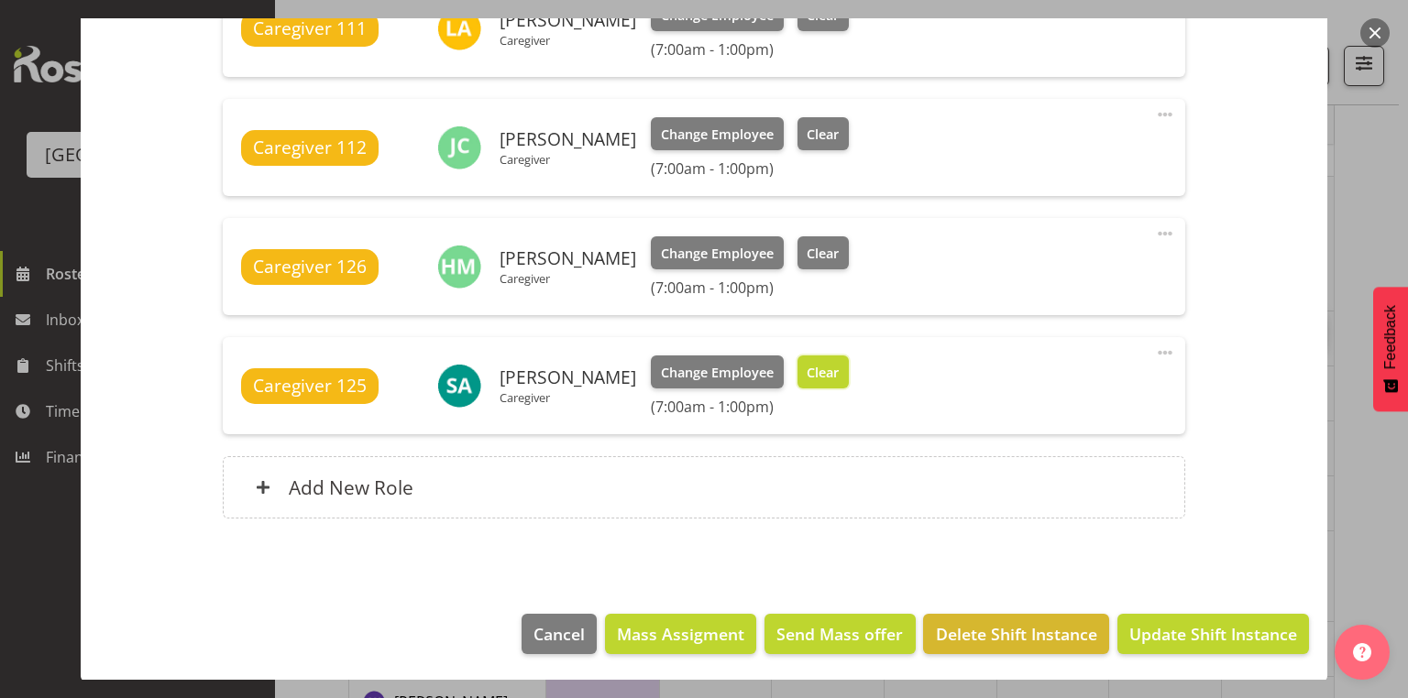
click at [821, 370] on span "Clear" at bounding box center [823, 373] width 32 height 20
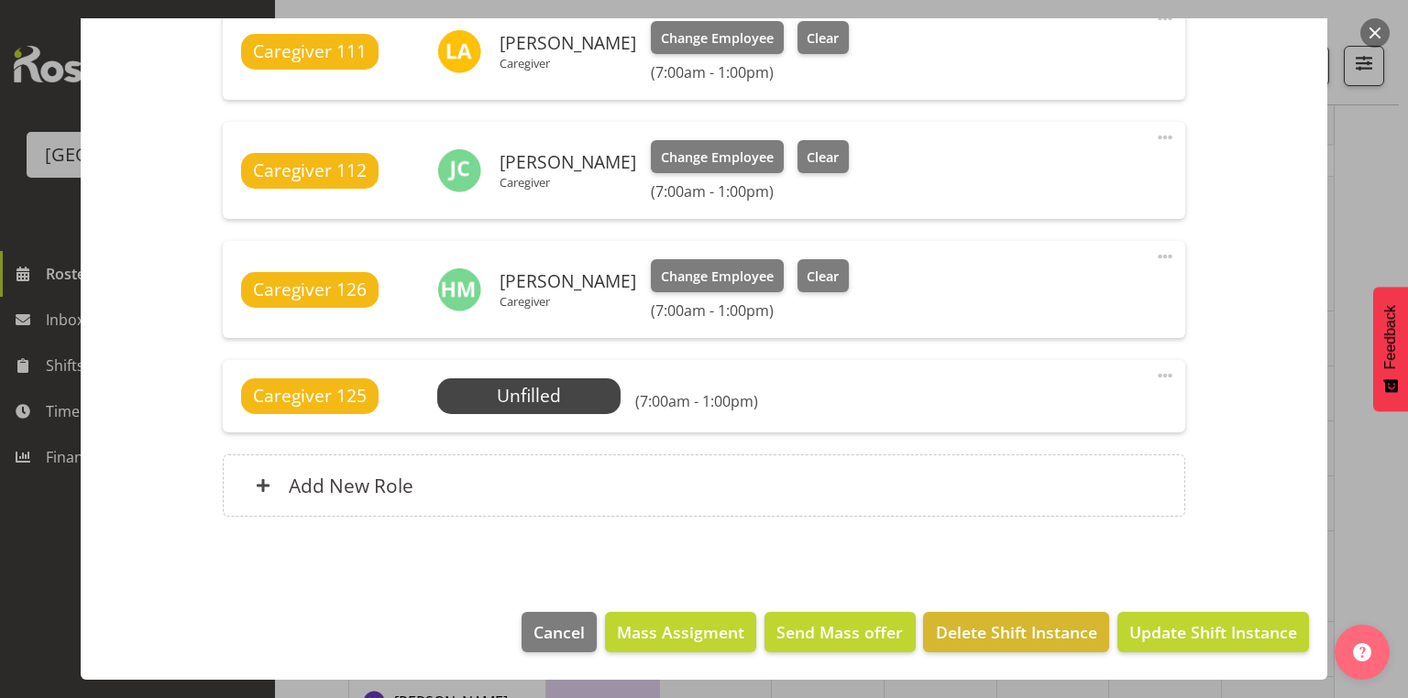
scroll to position [1288, 0]
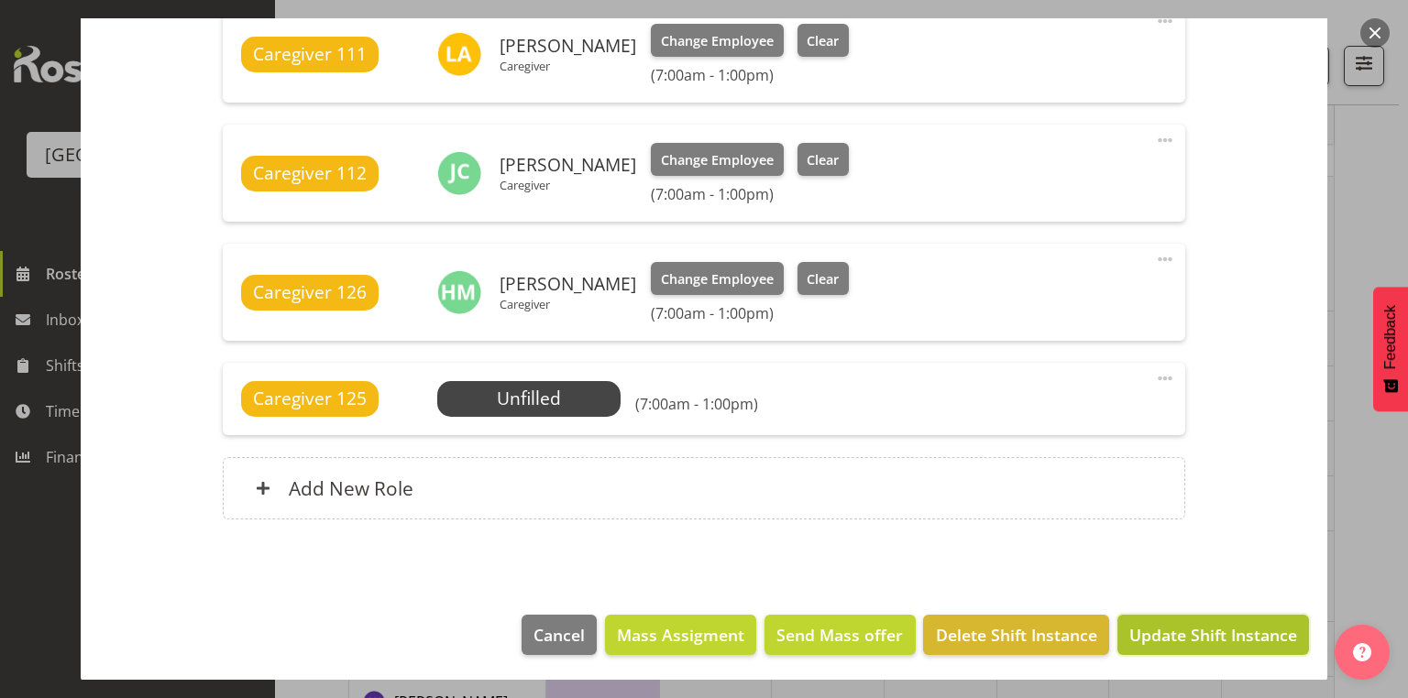
click at [1210, 637] on span "Update Shift Instance" at bounding box center [1213, 635] width 168 height 24
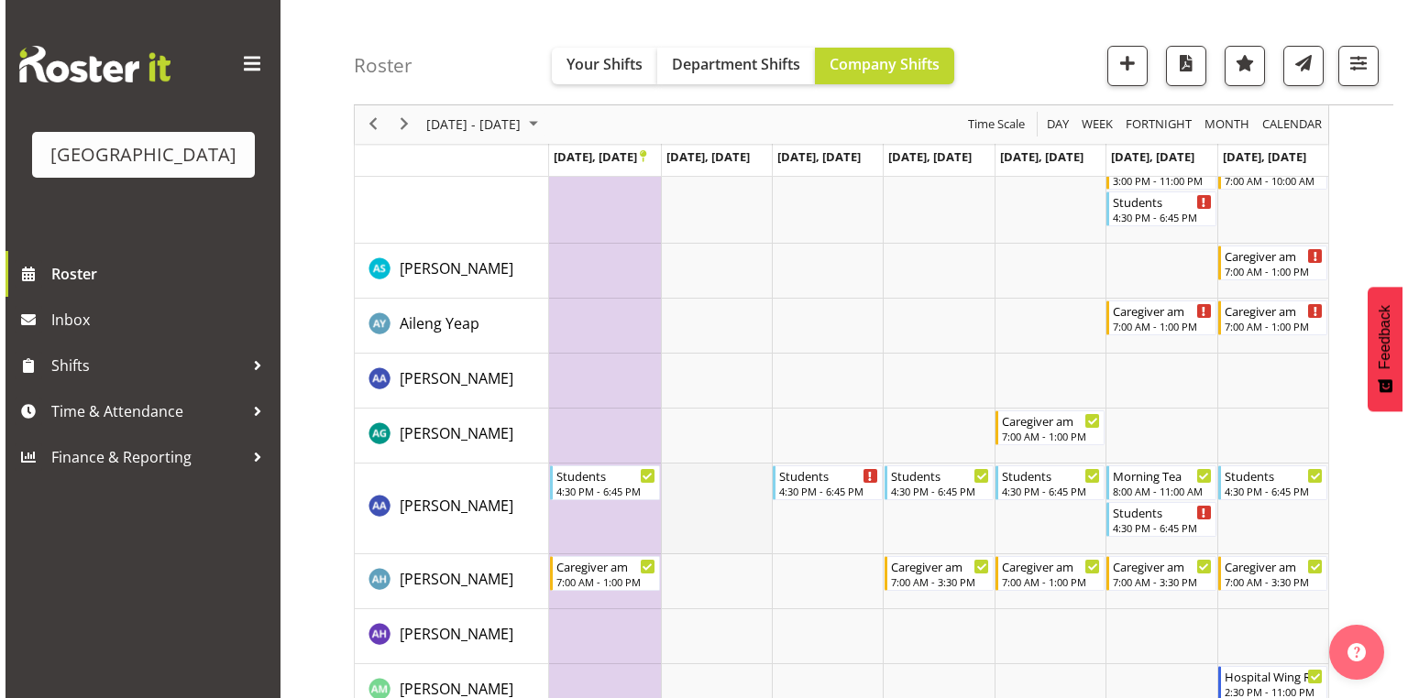
scroll to position [293, 0]
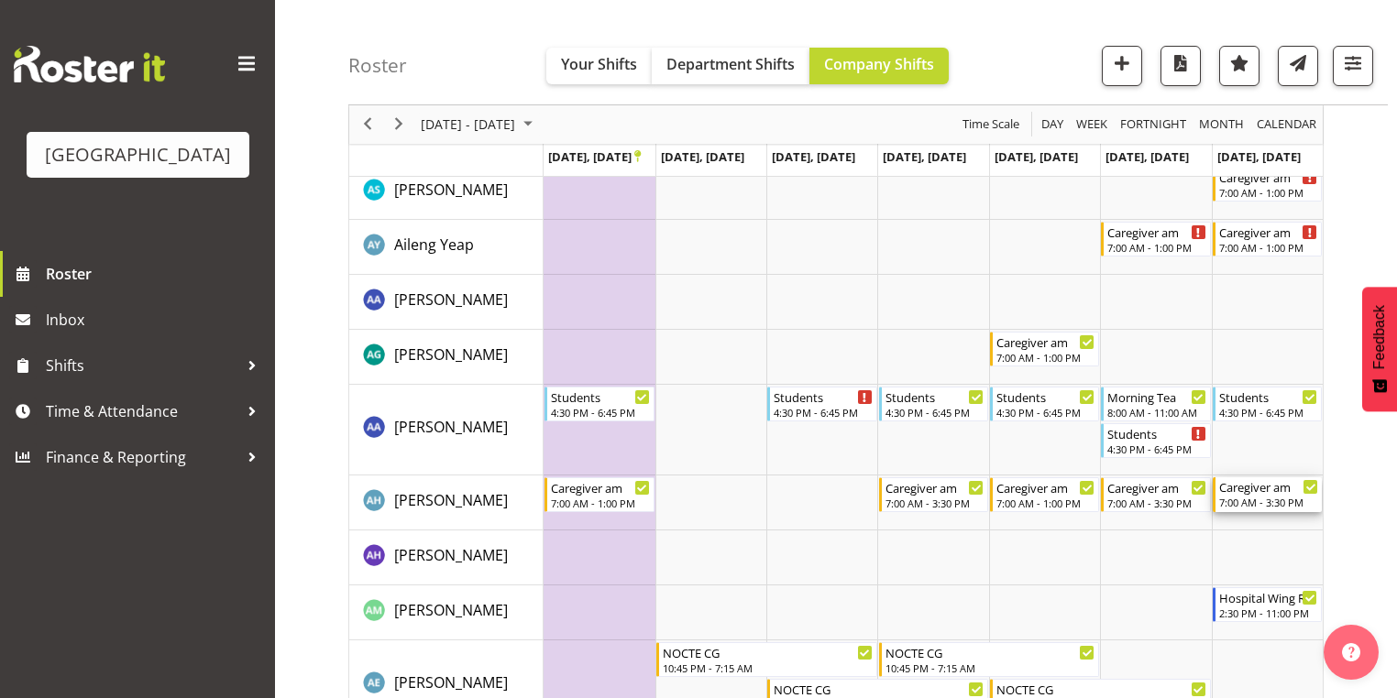
click at [1251, 498] on div "7:00 AM - 3:30 PM" at bounding box center [1268, 502] width 99 height 15
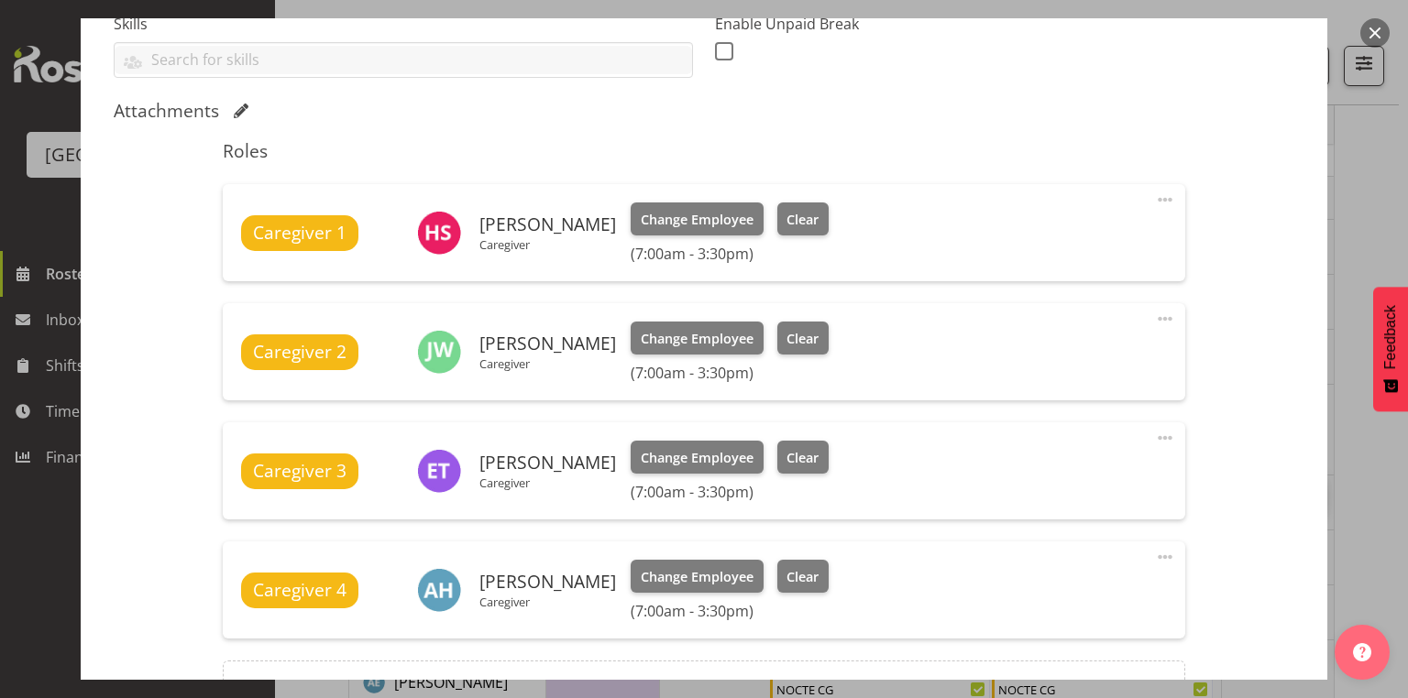
scroll to position [660, 0]
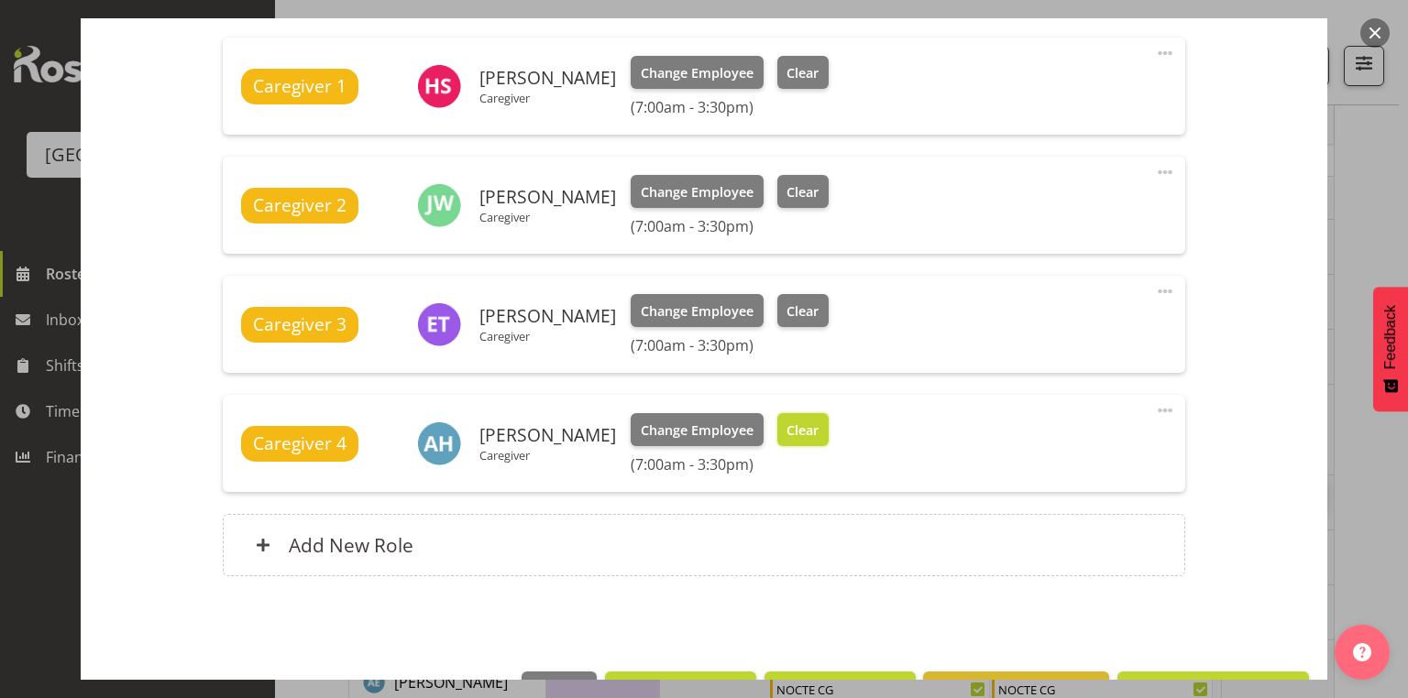
click at [818, 425] on span "Clear" at bounding box center [802, 431] width 32 height 20
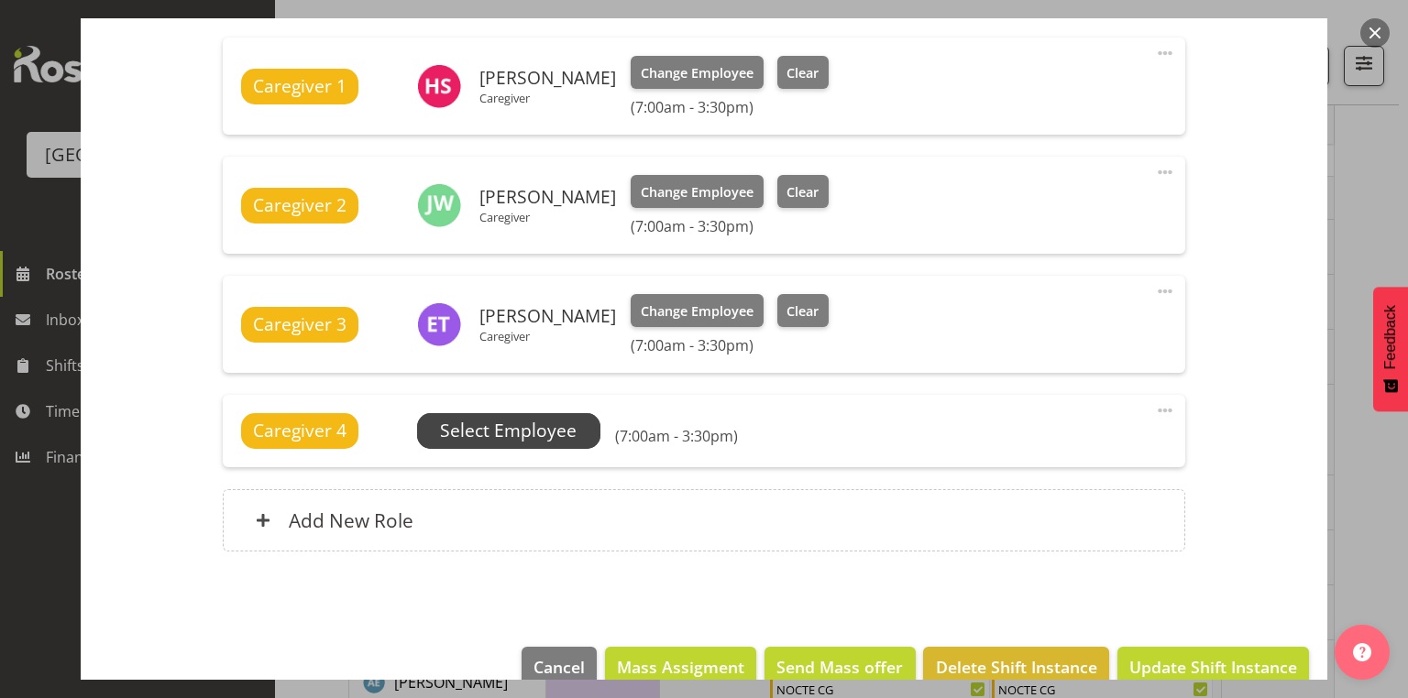
click at [510, 418] on span "Select Employee" at bounding box center [508, 431] width 137 height 27
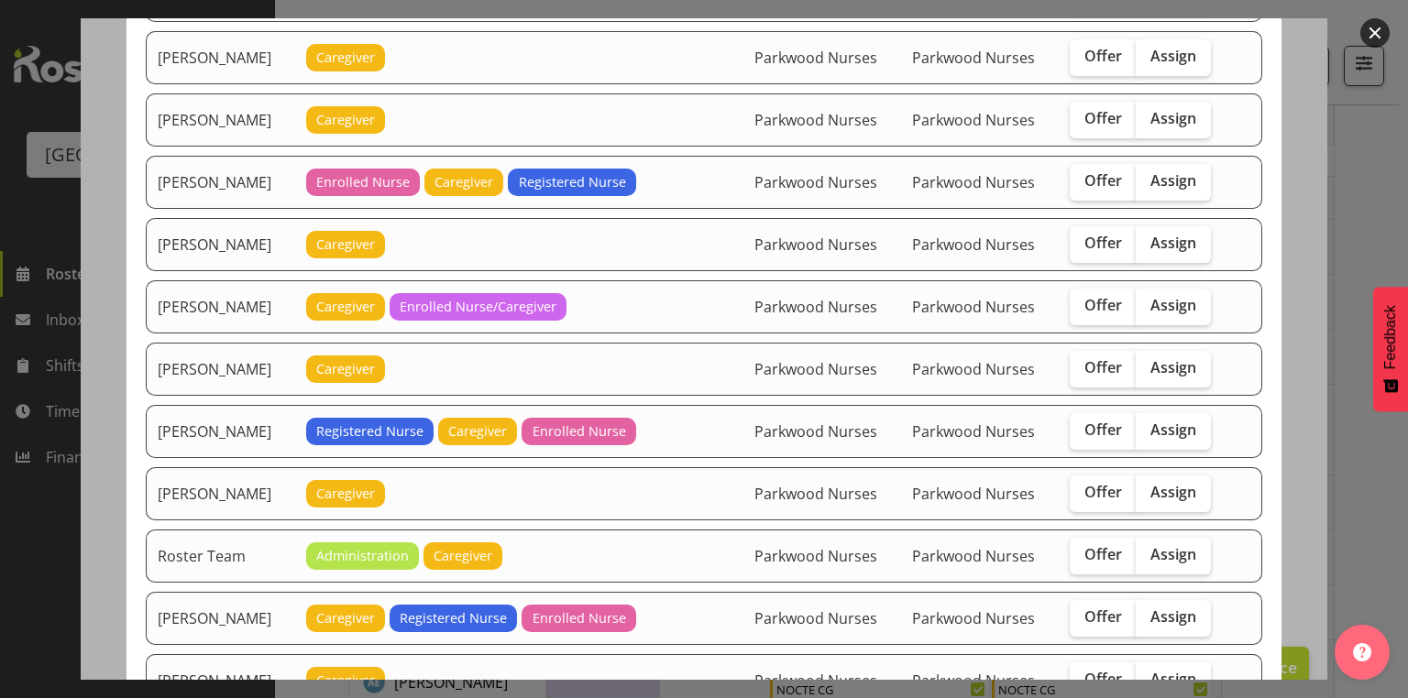
scroll to position [1980, 0]
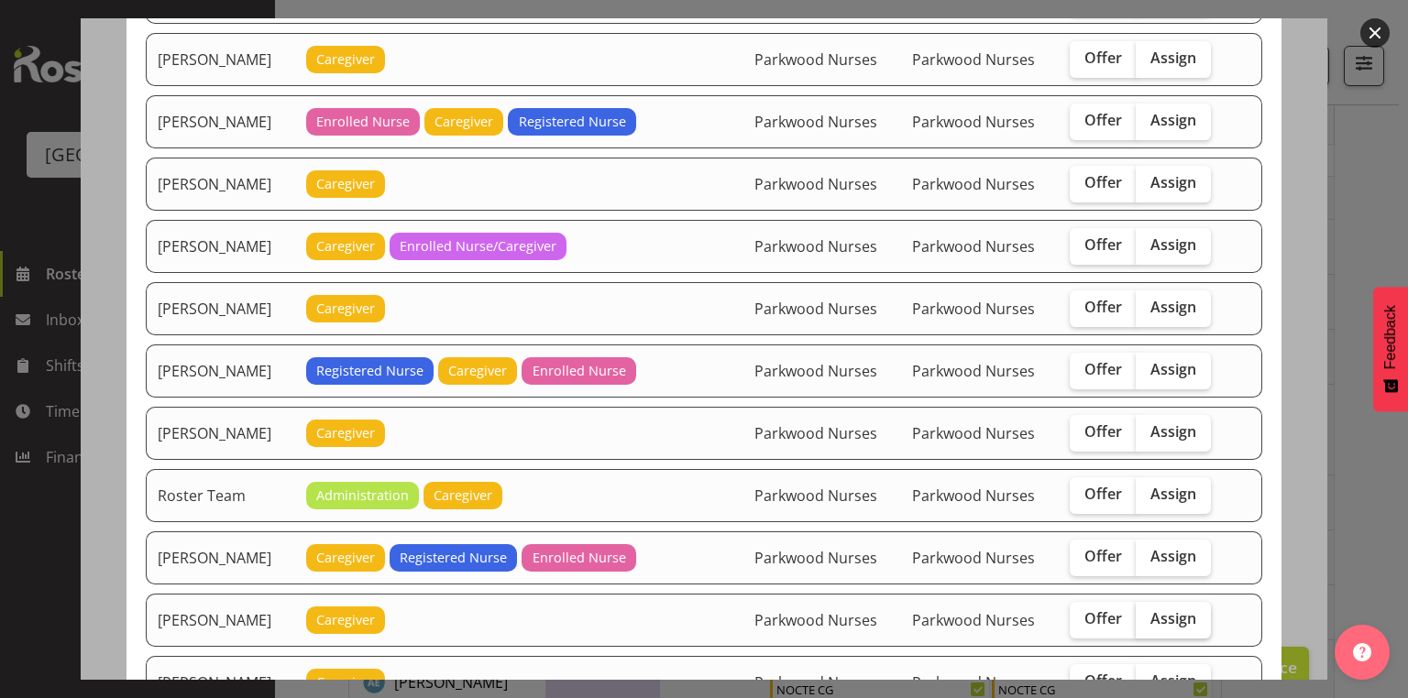
click at [1172, 610] on span "Assign" at bounding box center [1173, 619] width 46 height 18
click at [1148, 613] on input "Assign" at bounding box center [1142, 619] width 12 height 12
checkbox input "true"
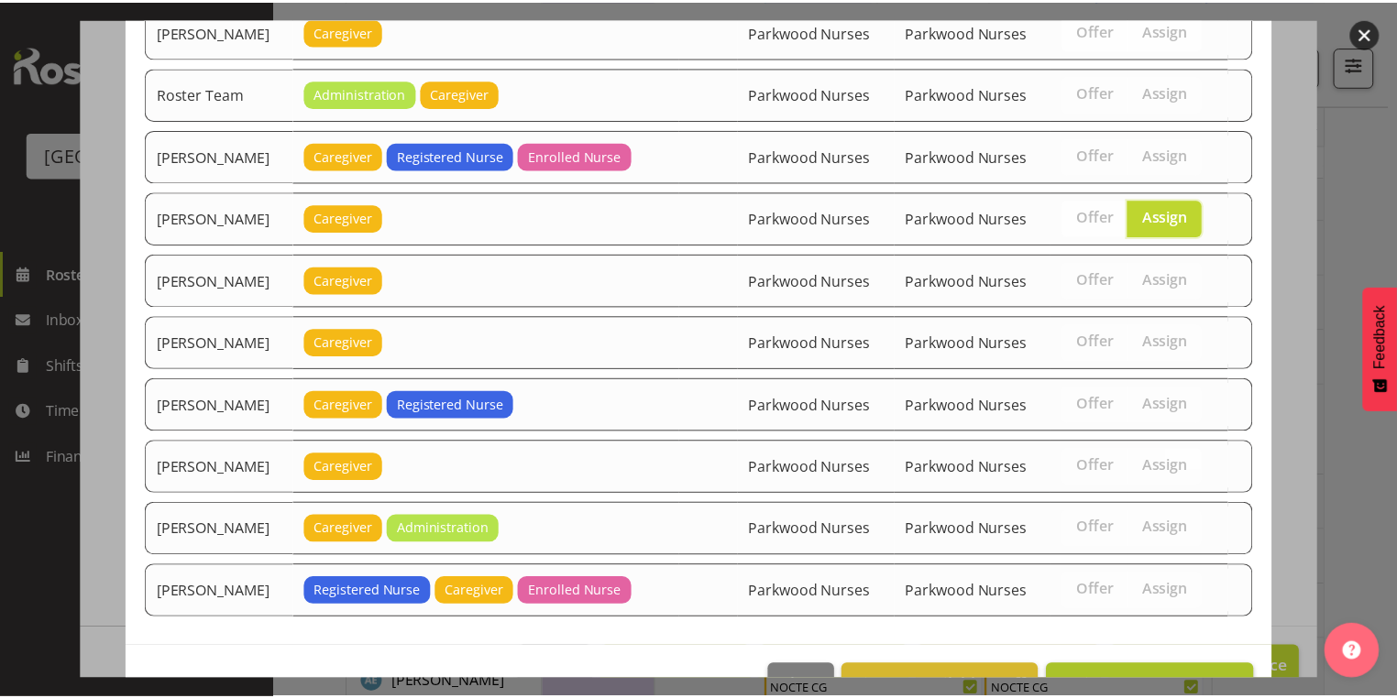
scroll to position [2400, 0]
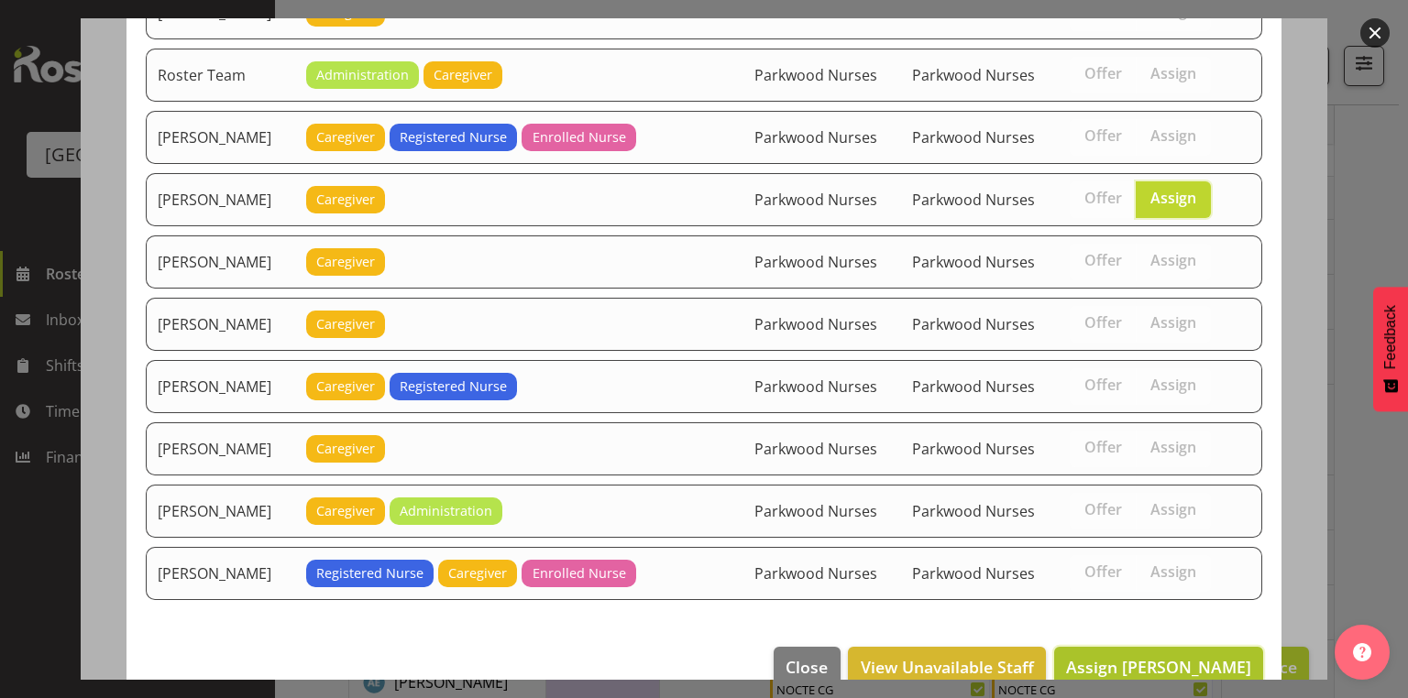
click at [1192, 656] on span "Assign [PERSON_NAME]" at bounding box center [1158, 667] width 185 height 22
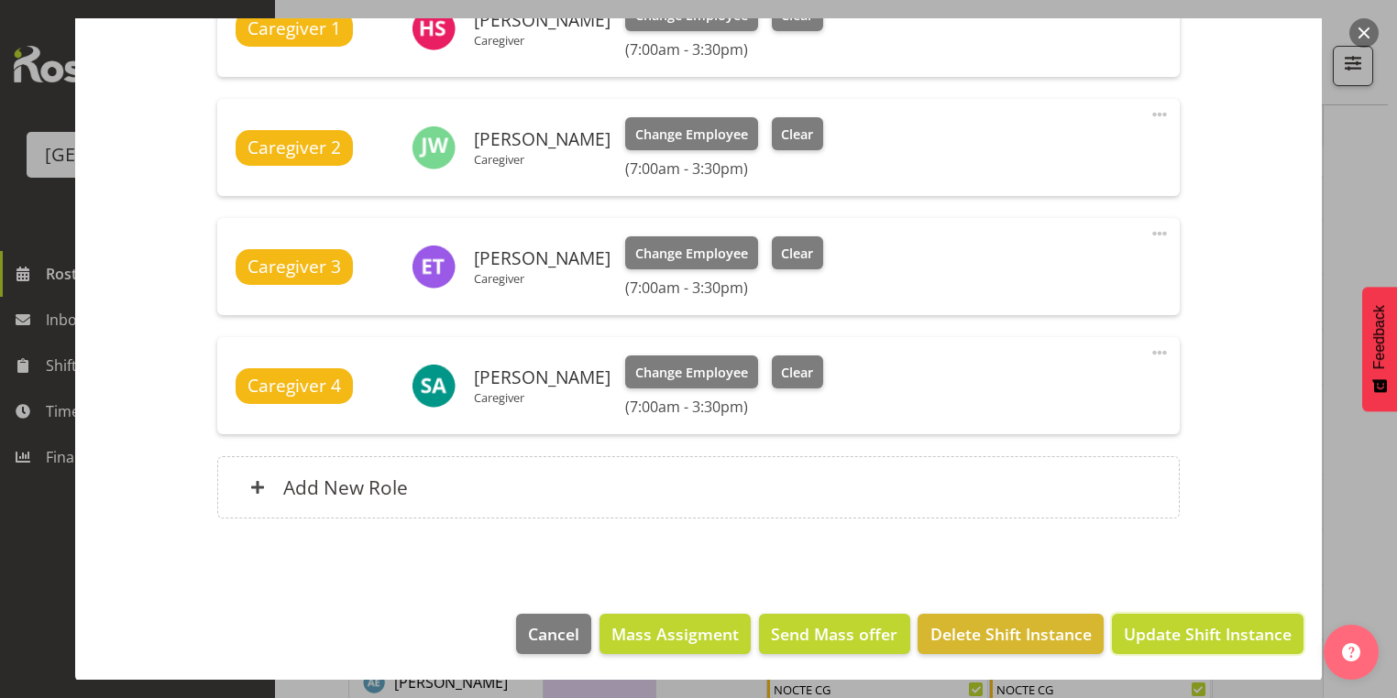
click at [1192, 634] on span "Update Shift Instance" at bounding box center [1208, 634] width 168 height 24
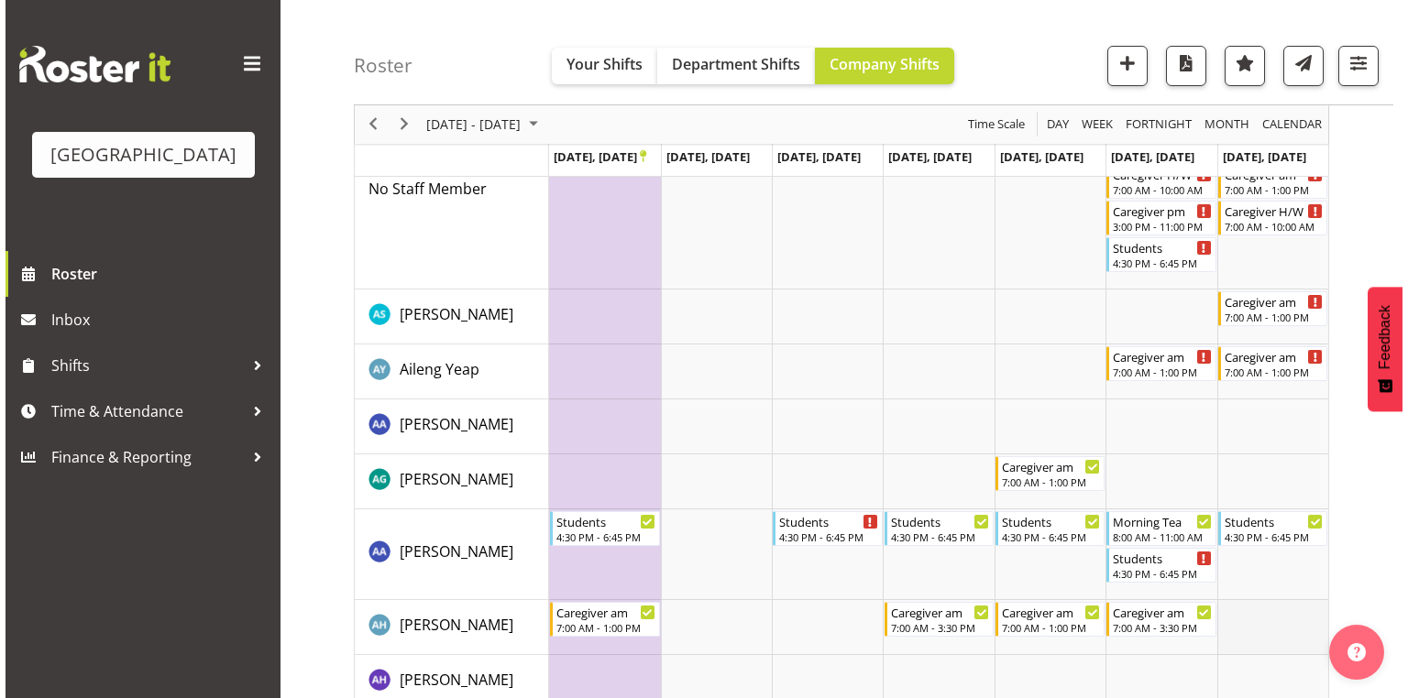
scroll to position [73, 0]
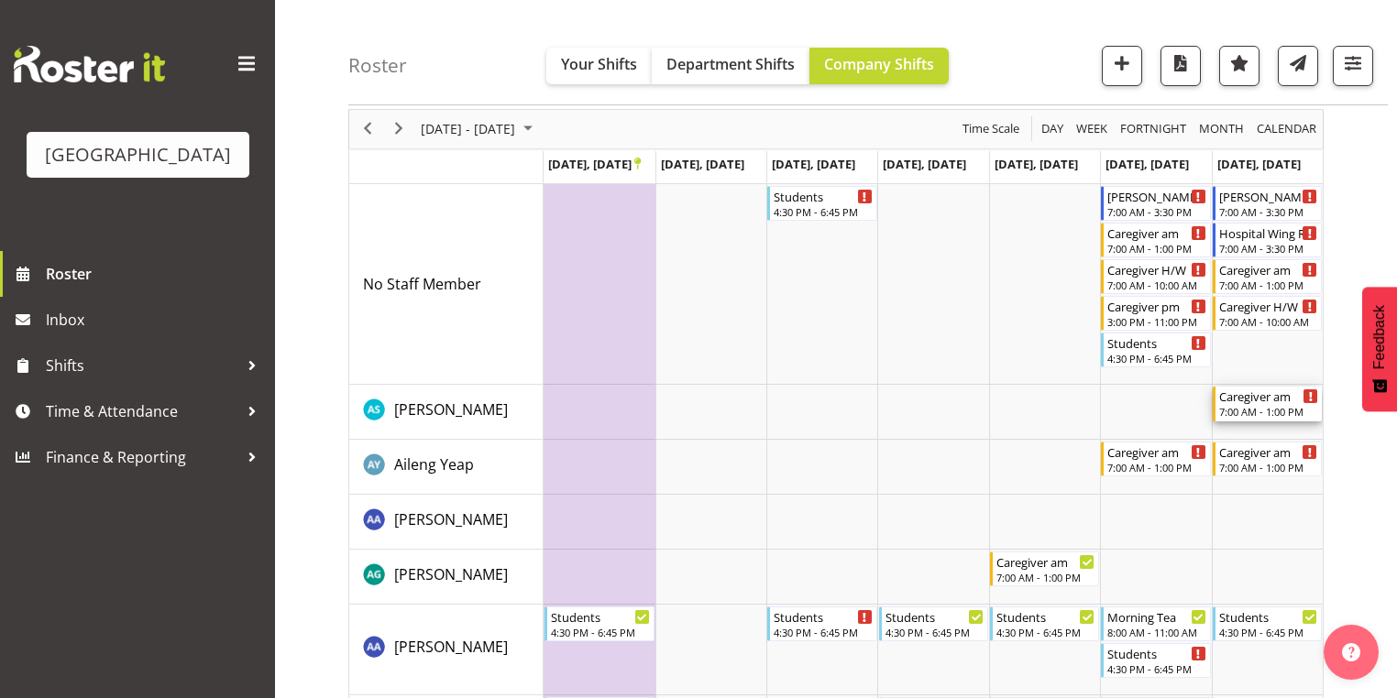
click at [1268, 401] on div "Caregiver am" at bounding box center [1268, 396] width 99 height 18
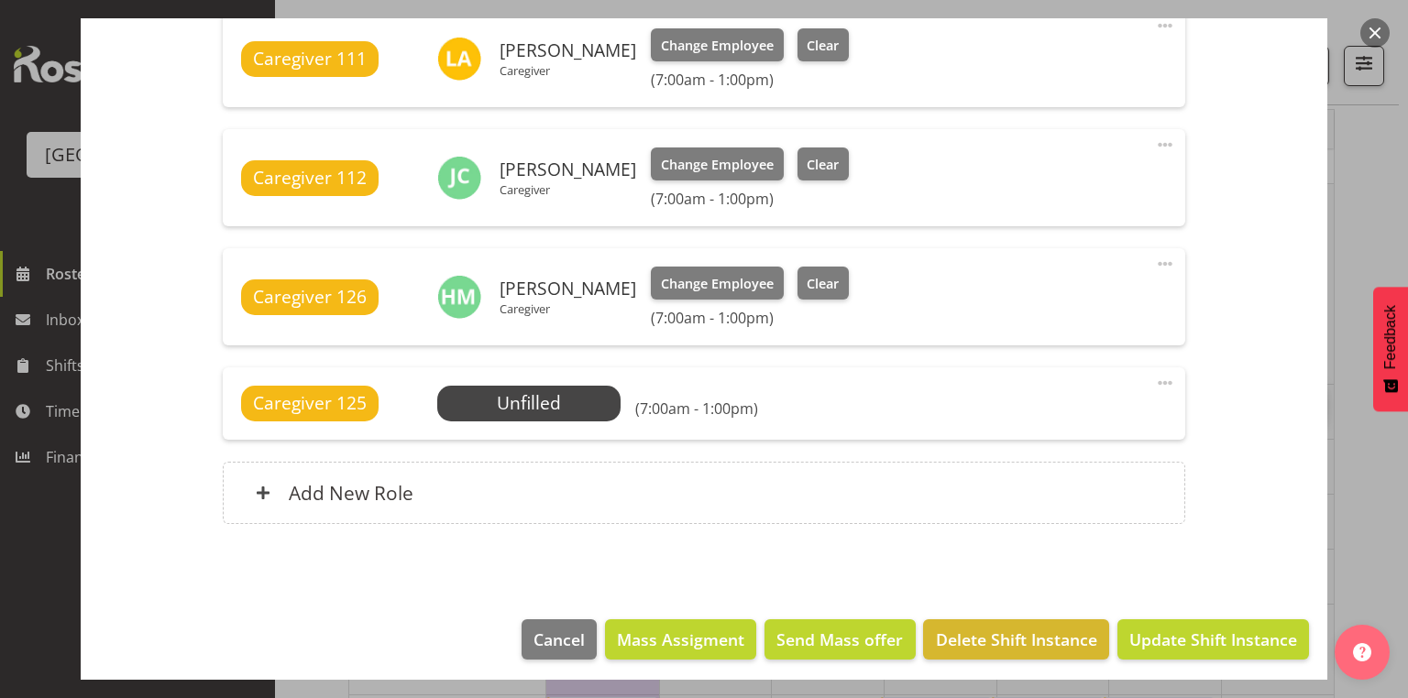
scroll to position [1288, 0]
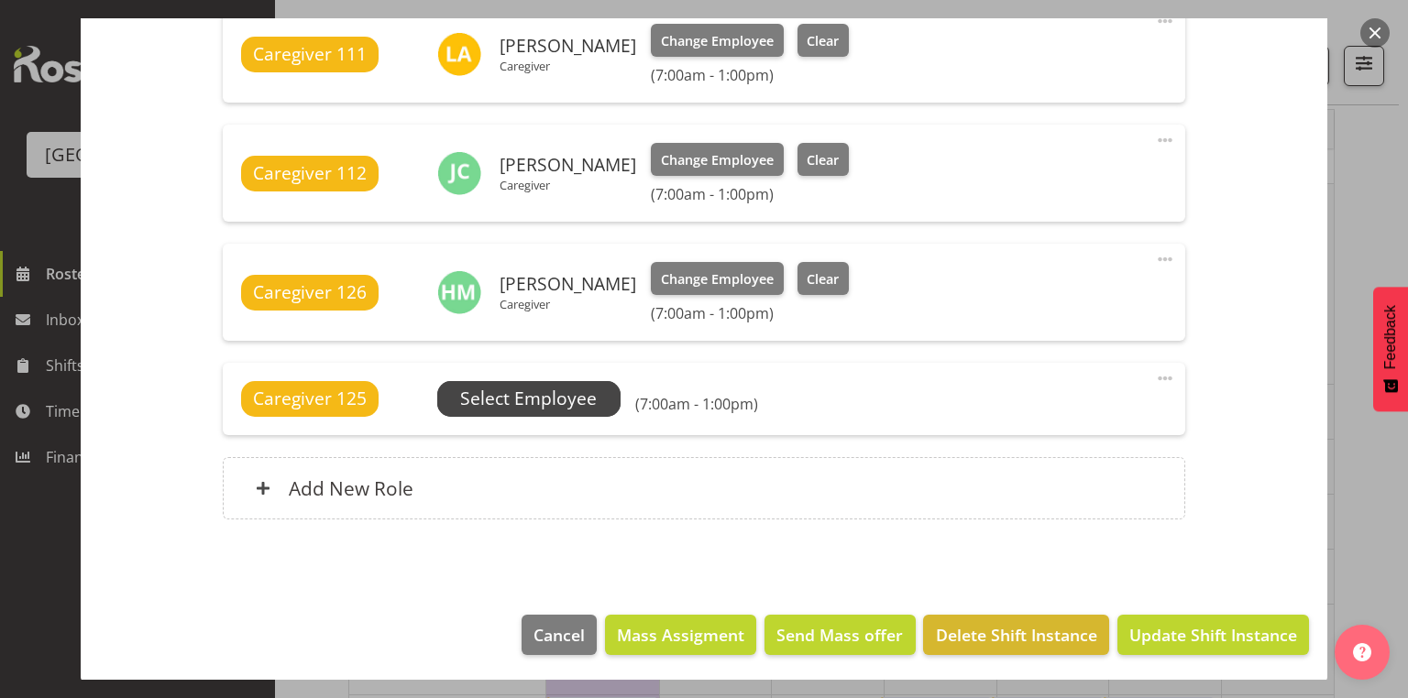
click at [544, 392] on span "Select Employee" at bounding box center [528, 399] width 137 height 27
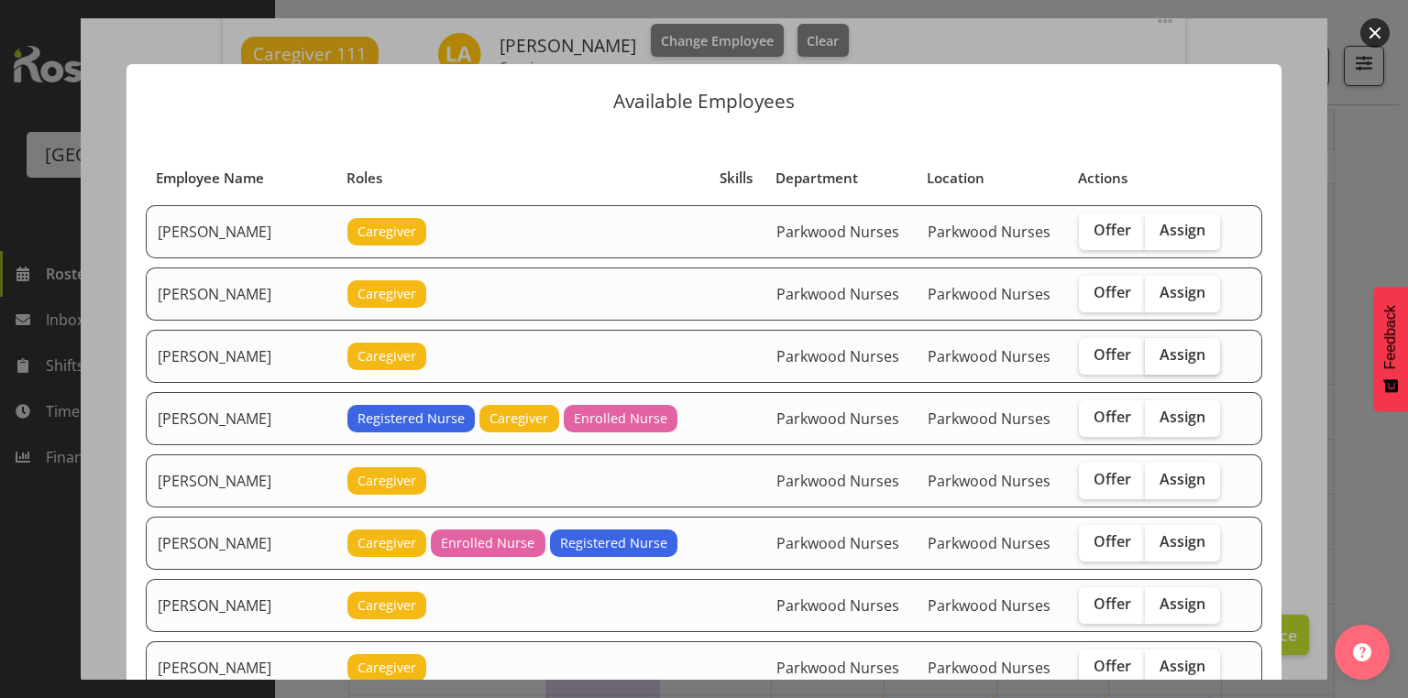
click at [1160, 358] on span "Assign" at bounding box center [1182, 355] width 46 height 18
click at [1157, 358] on input "Assign" at bounding box center [1151, 355] width 12 height 12
checkbox input "true"
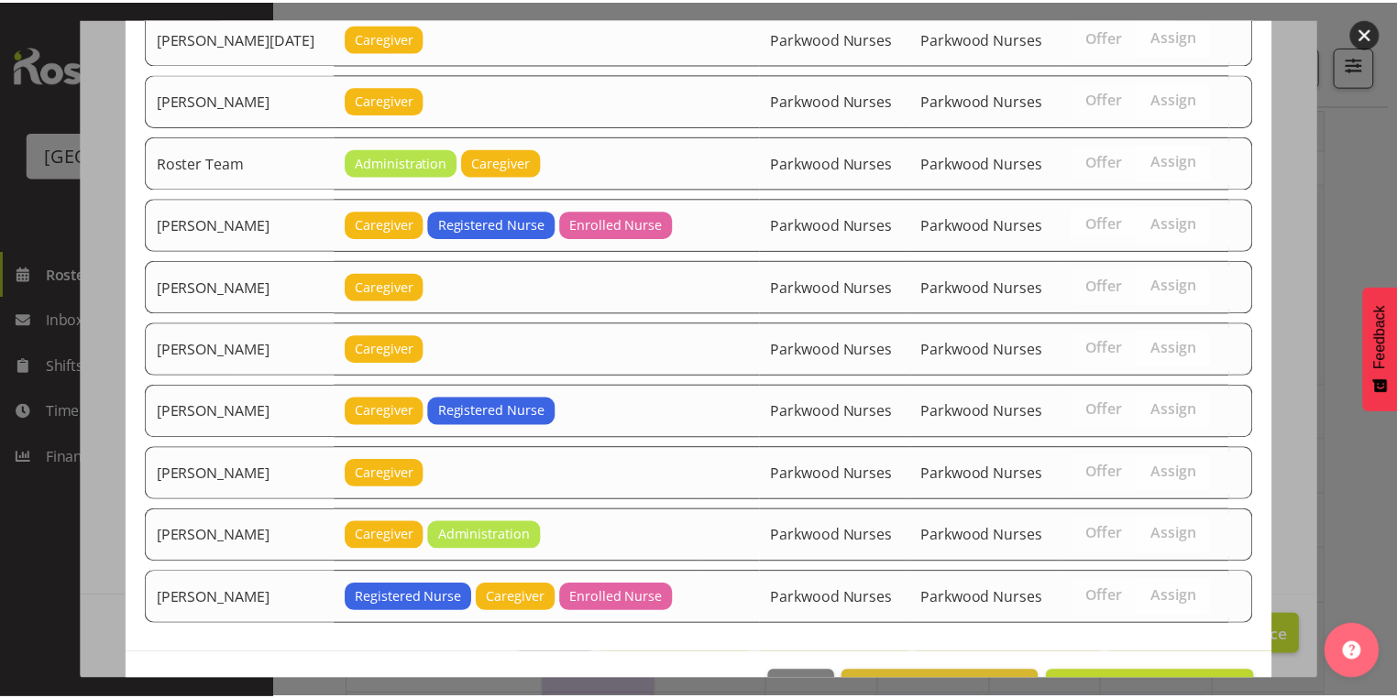
scroll to position [2770, 0]
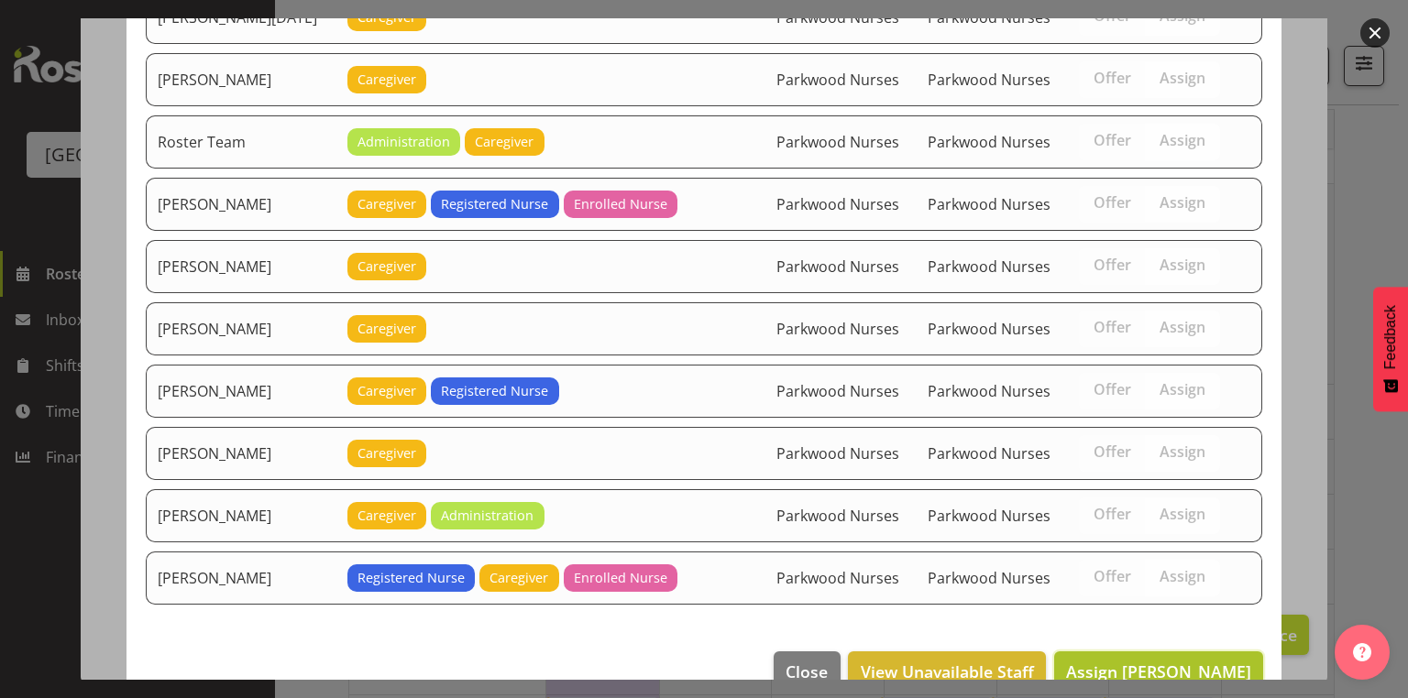
click at [1154, 661] on span "Assign [PERSON_NAME]" at bounding box center [1158, 672] width 185 height 22
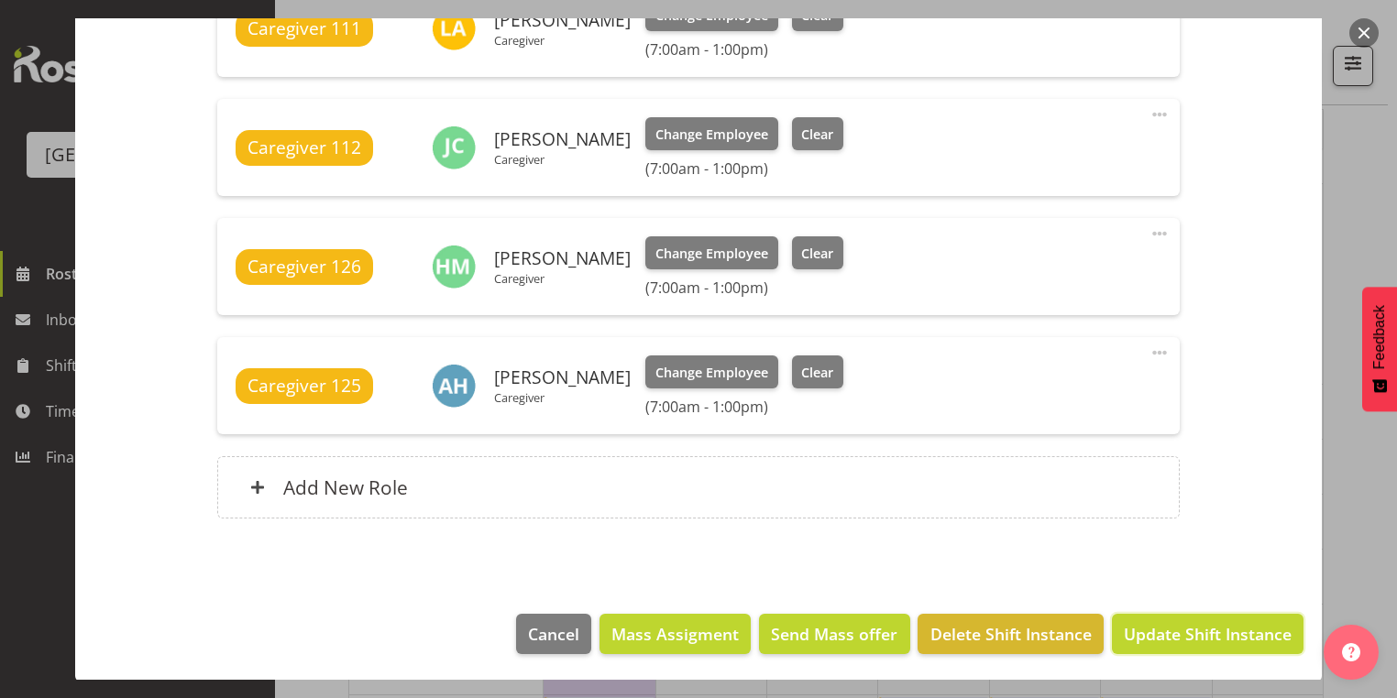
click at [1154, 636] on span "Update Shift Instance" at bounding box center [1208, 634] width 168 height 24
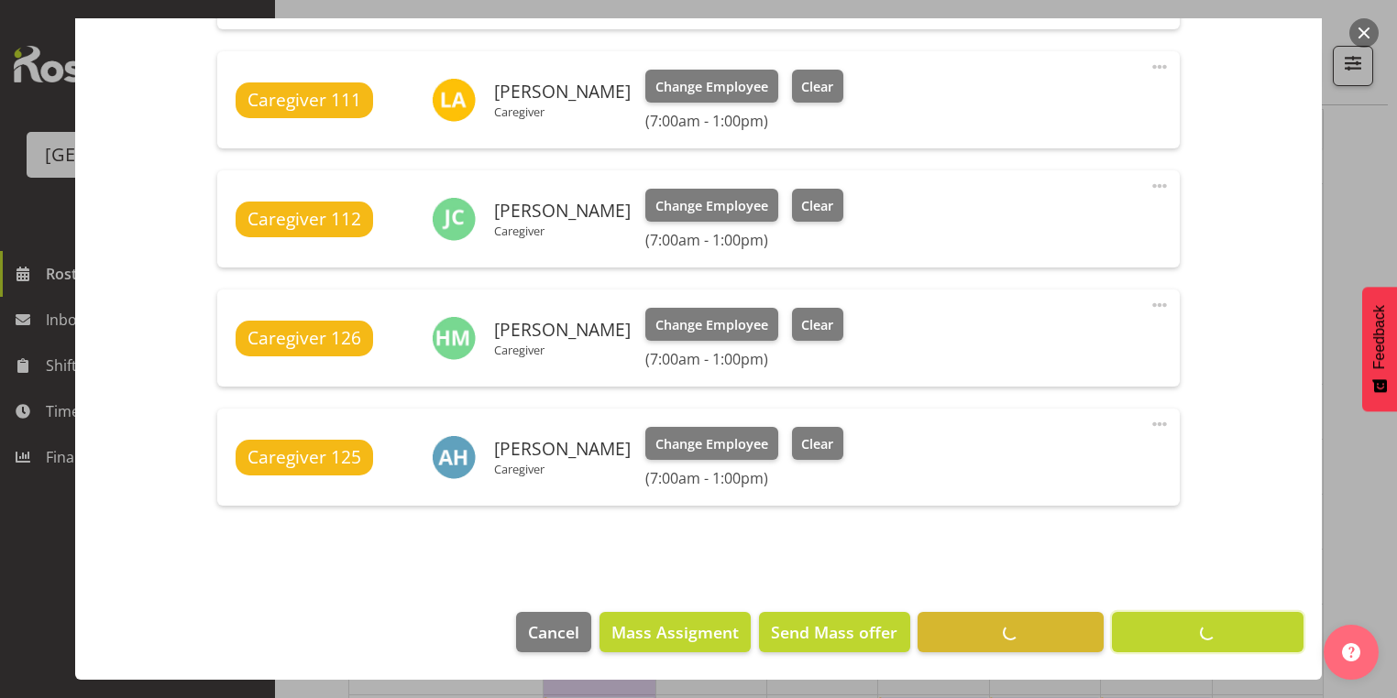
scroll to position [1240, 0]
